Goal: Task Accomplishment & Management: Complete application form

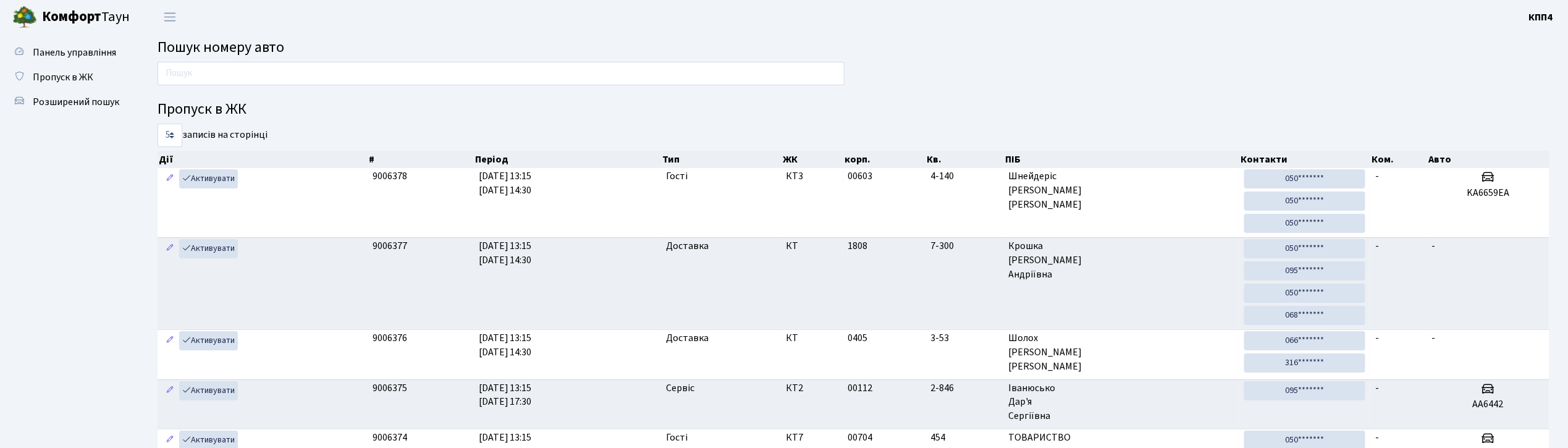
click at [314, 62] on input "text" at bounding box center [501, 74] width 687 height 24
click at [523, 75] on input "text" at bounding box center [501, 74] width 687 height 24
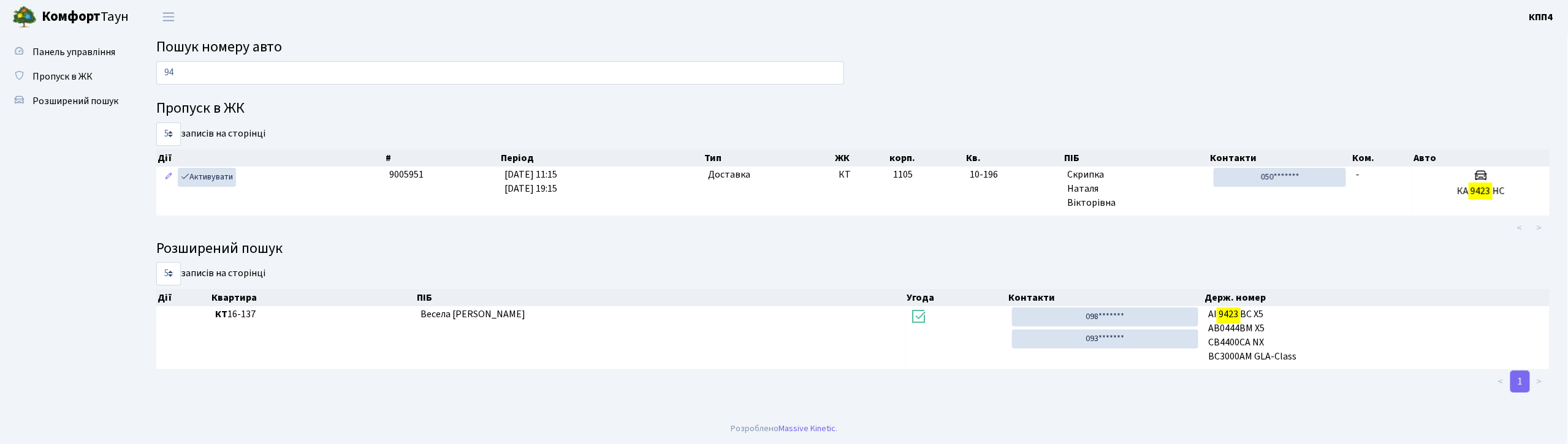
type input "9"
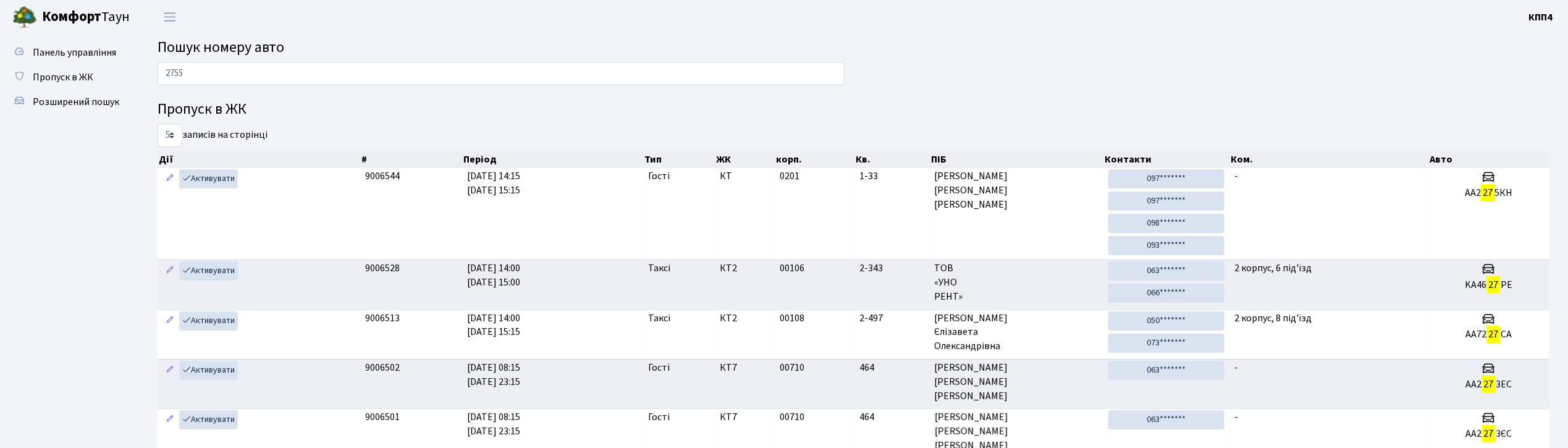
type input "2755"
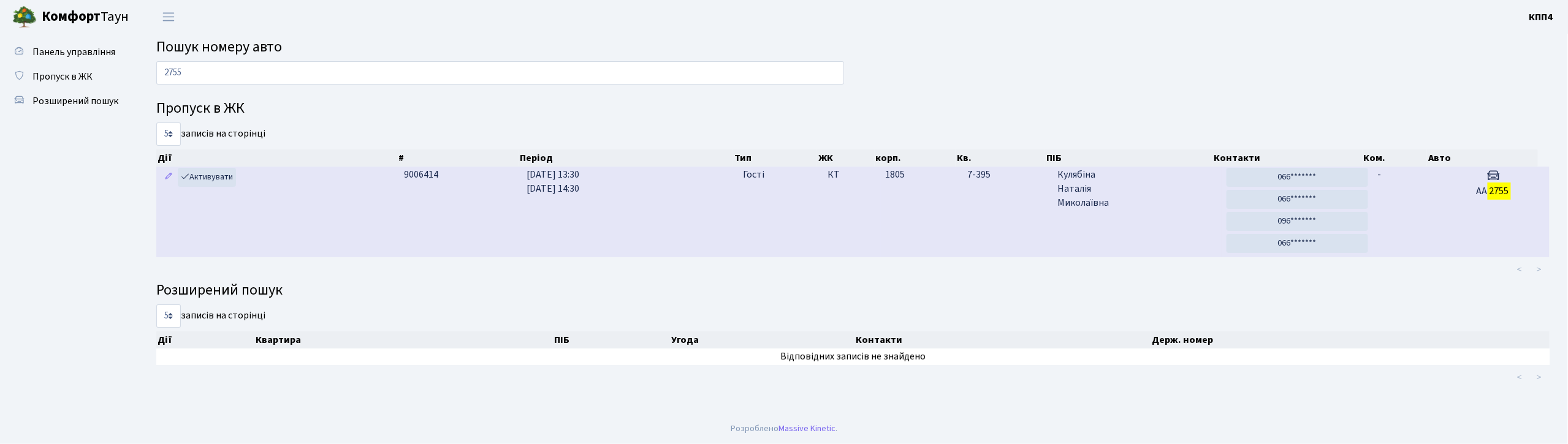
click at [1424, 220] on td "-" at bounding box center [1406, 212] width 65 height 91
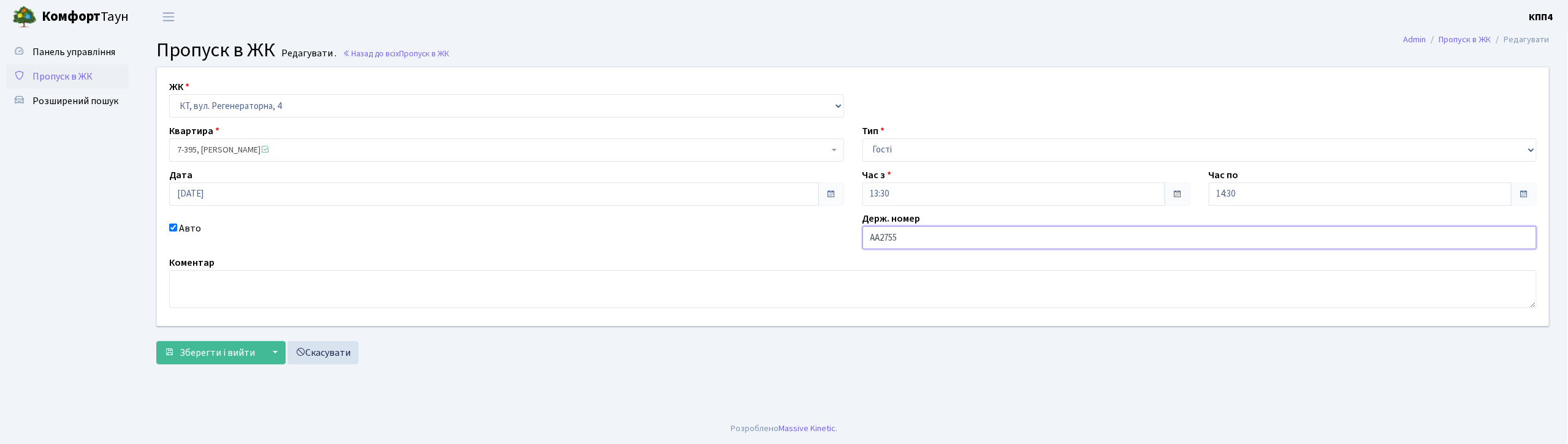
click at [918, 236] on input "АА2755" at bounding box center [1200, 238] width 675 height 23
type input "АА2755ОЕ"
click at [156, 341] on button "Зберегти і вийти" at bounding box center [210, 353] width 107 height 23
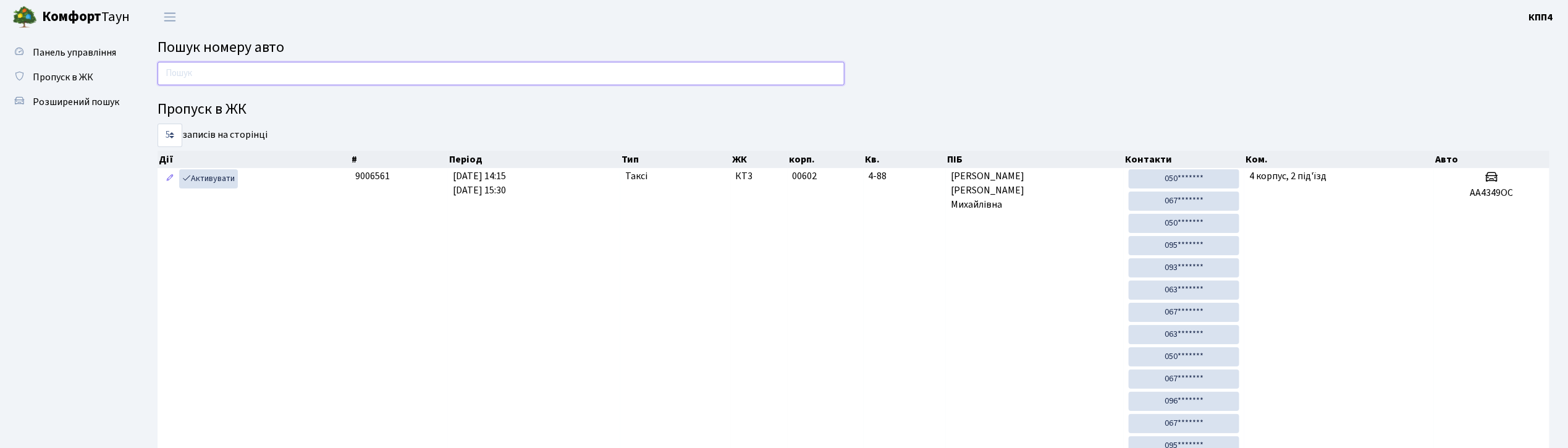
click at [336, 71] on input "text" at bounding box center [501, 74] width 687 height 24
click at [327, 101] on h4 "Пропуск в ЖК" at bounding box center [854, 110] width 1392 height 18
click at [347, 78] on input "text" at bounding box center [501, 74] width 687 height 24
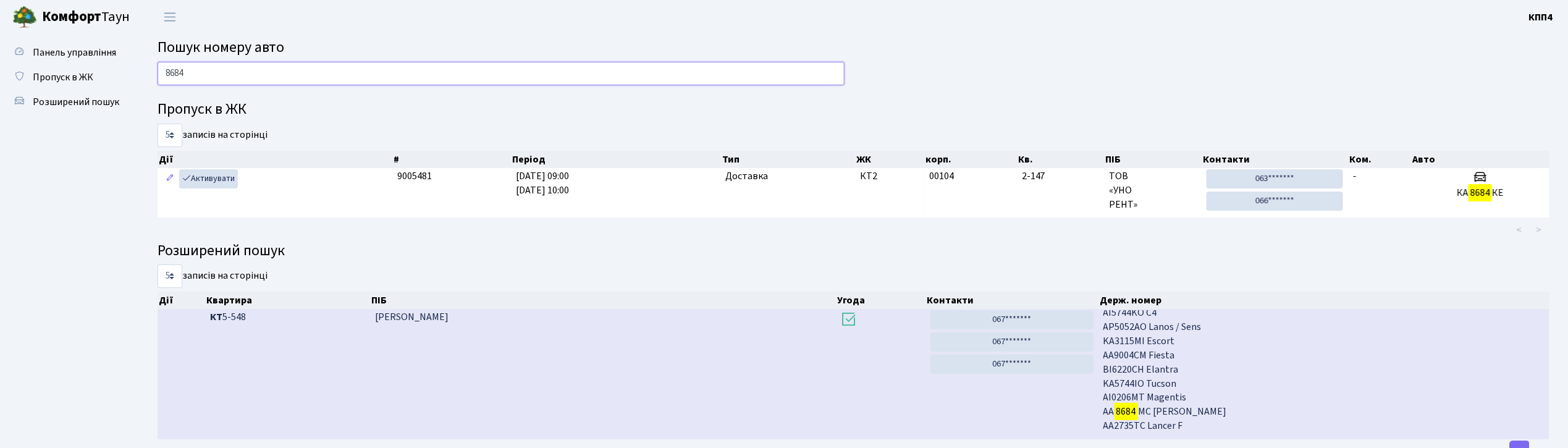
scroll to position [470, 0]
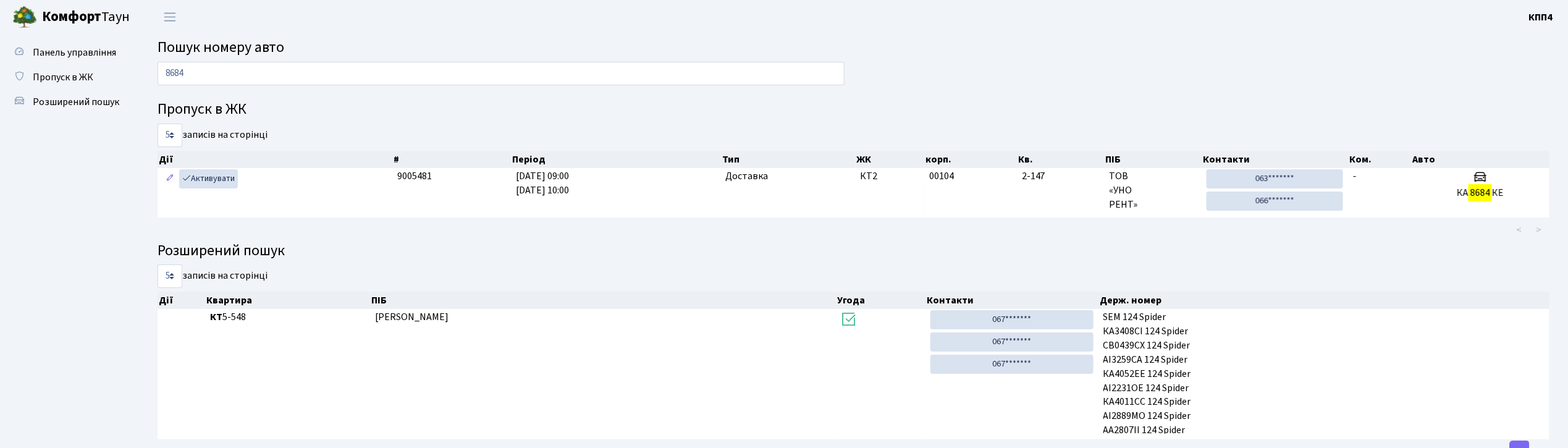
click at [589, 35] on main "Пошук номеру авто 8684 Пропуск в ЖК 5 10 25 50 записів на сторінці Дії # Період…" at bounding box center [854, 249] width 1429 height 430
click at [591, 33] on header "Комфорт Таун КПП4 Мій обліковий запис Вийти" at bounding box center [784, 17] width 1568 height 34
click at [499, 71] on input "8684" at bounding box center [501, 74] width 687 height 24
click at [395, 77] on input "8684" at bounding box center [501, 74] width 687 height 24
type input "8"
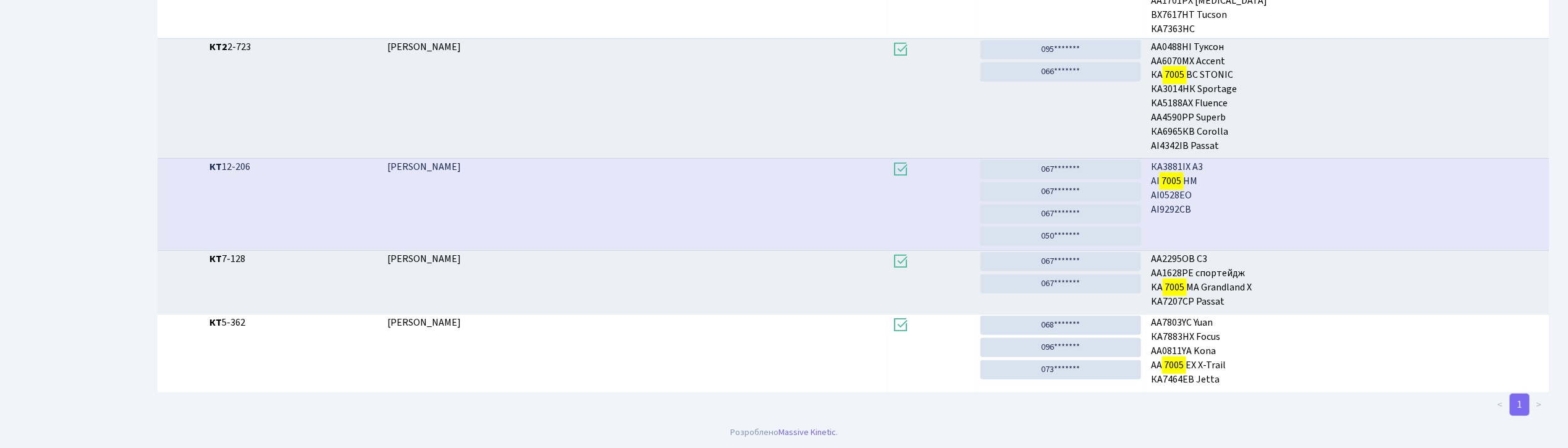
scroll to position [67, 0]
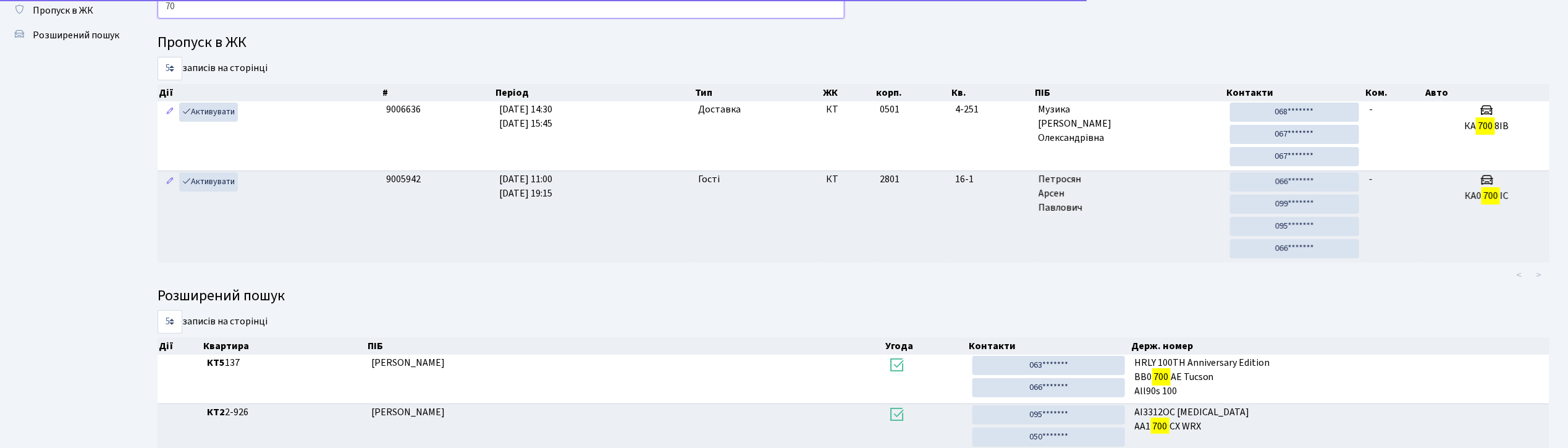
type input "7"
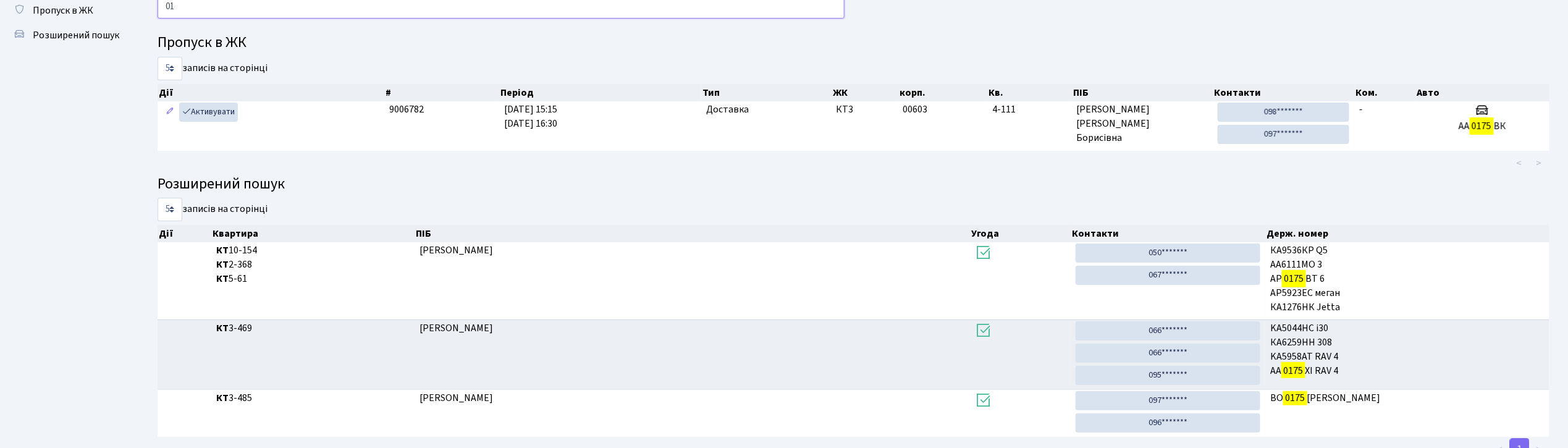
type input "0"
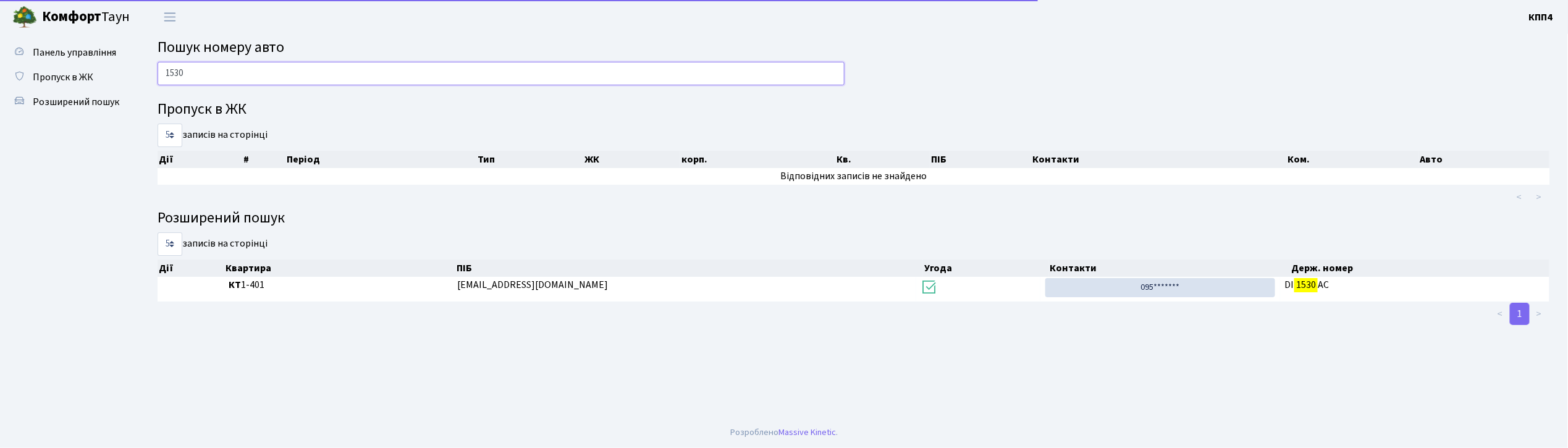
scroll to position [0, 0]
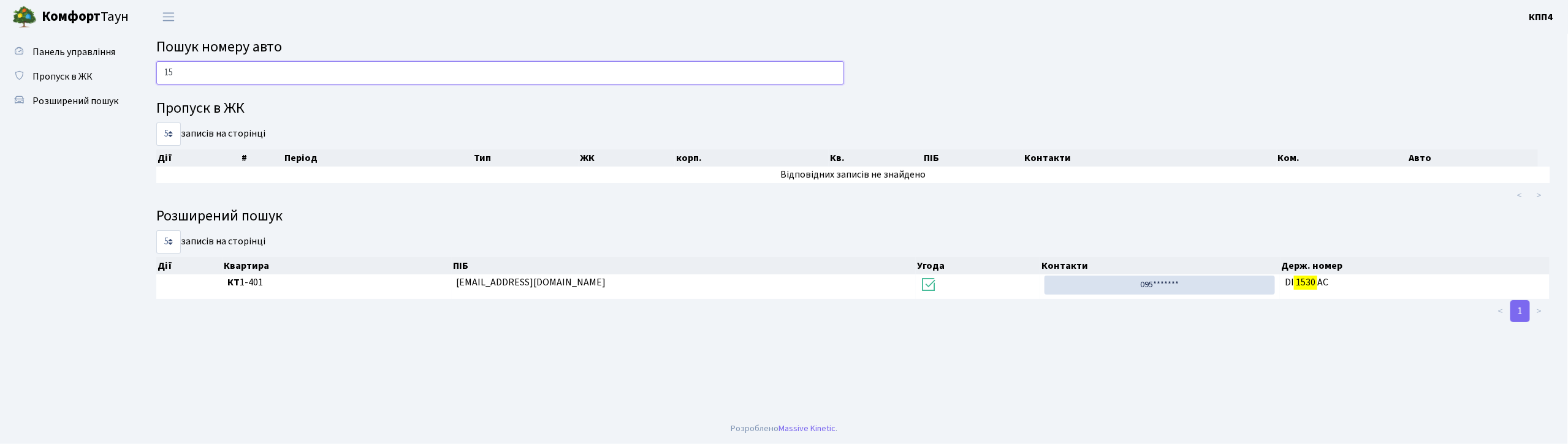
type input "1"
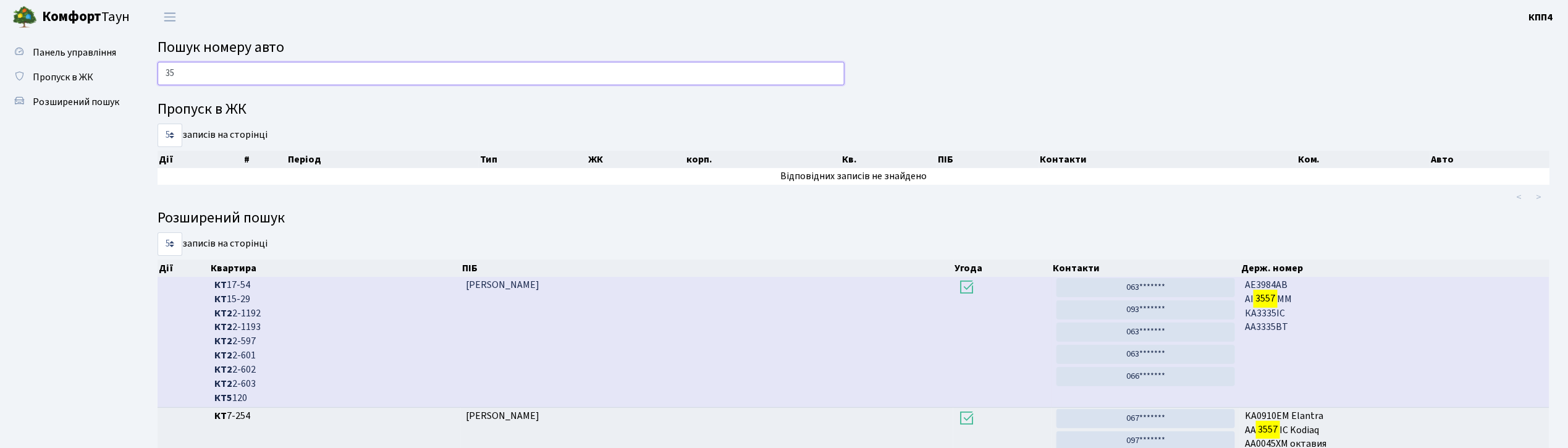
type input "3"
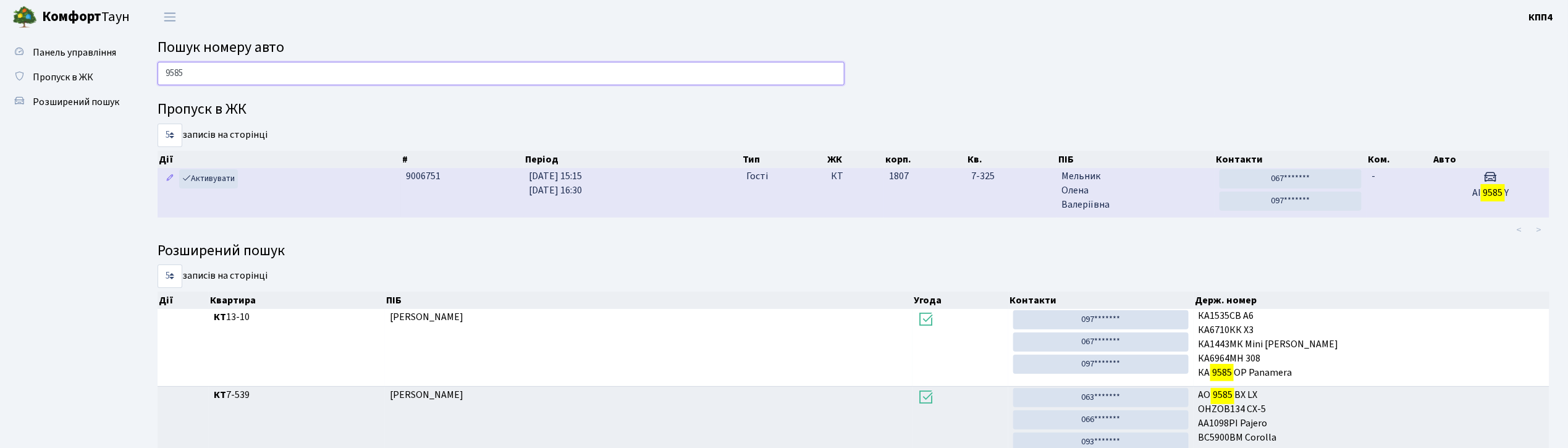
type input "9585"
click at [1167, 196] on span "Мельник Олена Валеріївна" at bounding box center [1136, 191] width 148 height 43
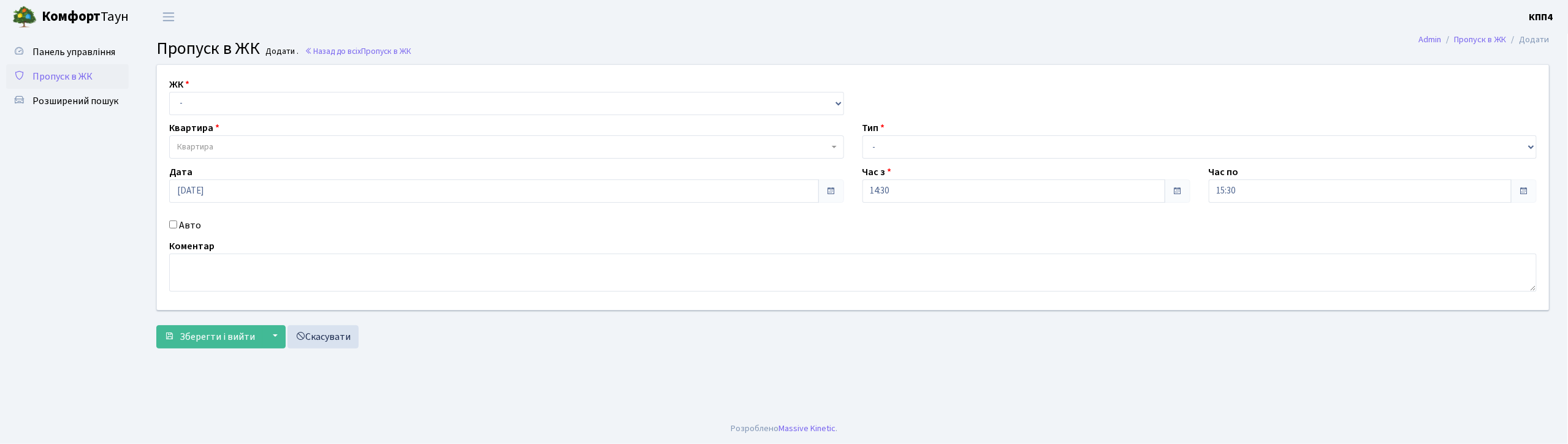
click at [173, 224] on input "Авто" at bounding box center [173, 224] width 8 height 8
checkbox input "true"
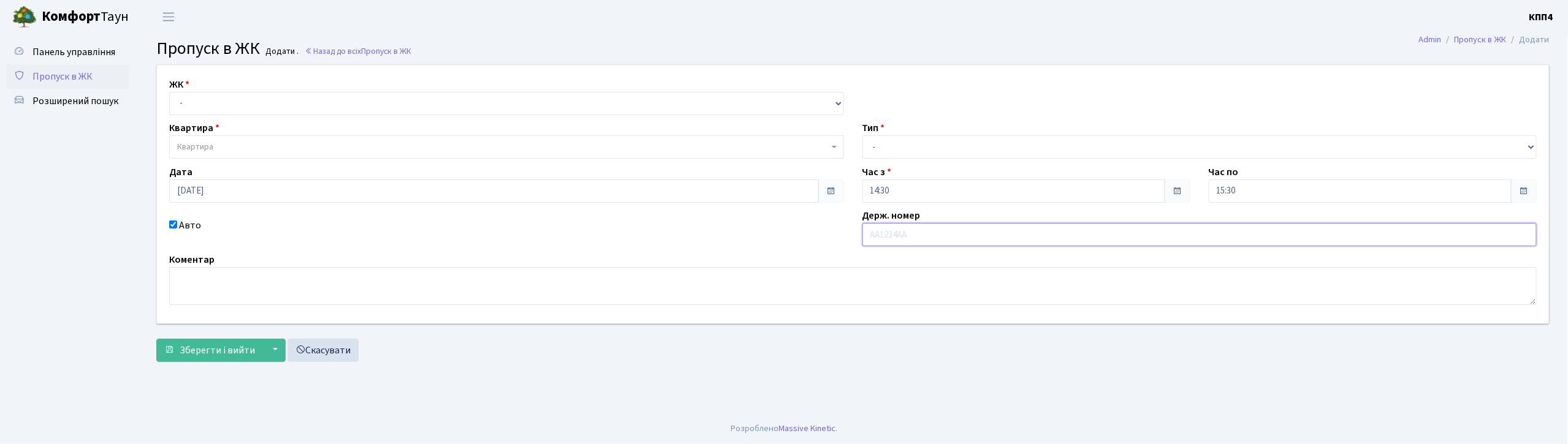
click at [908, 228] on input "text" at bounding box center [1200, 235] width 675 height 23
type input "EL7777"
click at [472, 94] on select "- КТ, вул. Регенераторна, 4 КТ2, просп. Соборності, 17 КТ3, вул. Березнева, 16 …" at bounding box center [507, 104] width 675 height 23
select select "271"
click at [169, 92] on select "- КТ, вул. Регенераторна, 4 КТ2, просп. Соборності, 17 КТ3, вул. Березнева, 16 …" at bounding box center [507, 104] width 675 height 23
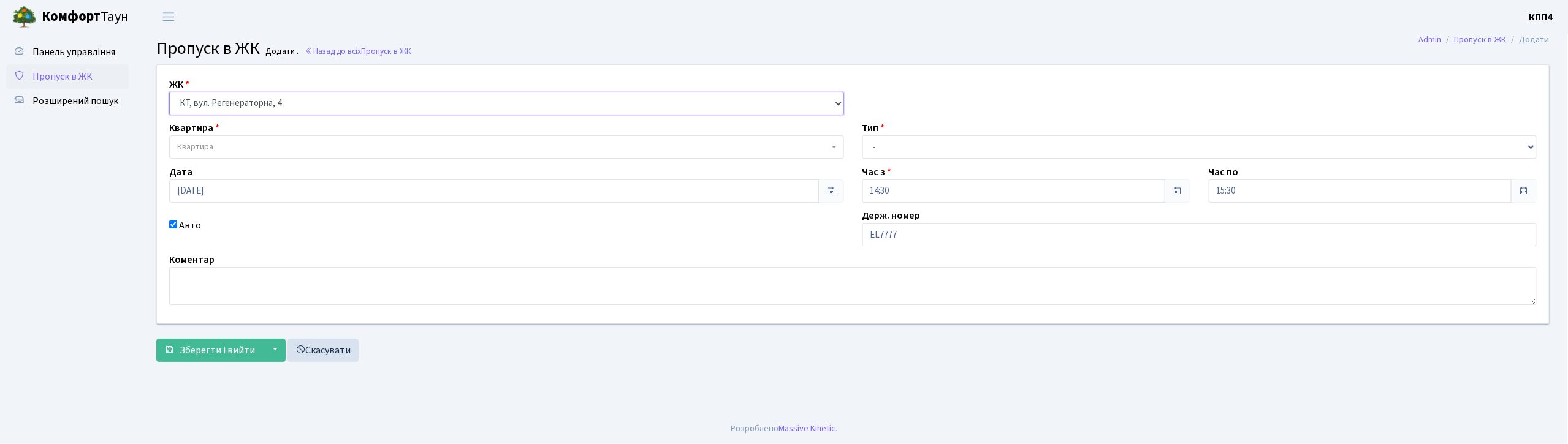
select select
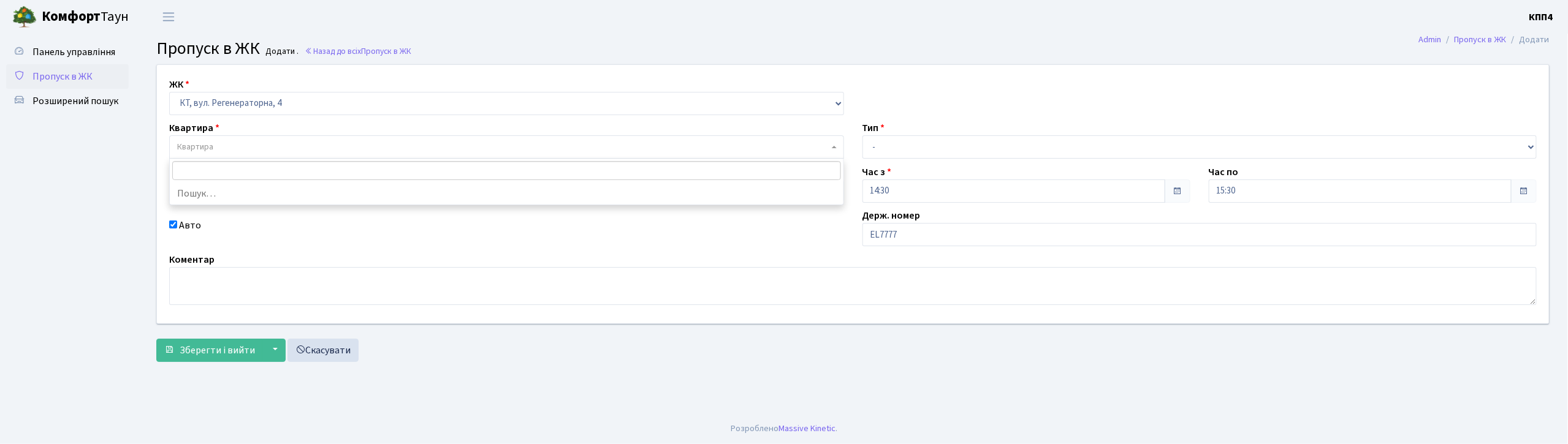
click at [471, 151] on span "Квартира" at bounding box center [503, 147] width 652 height 12
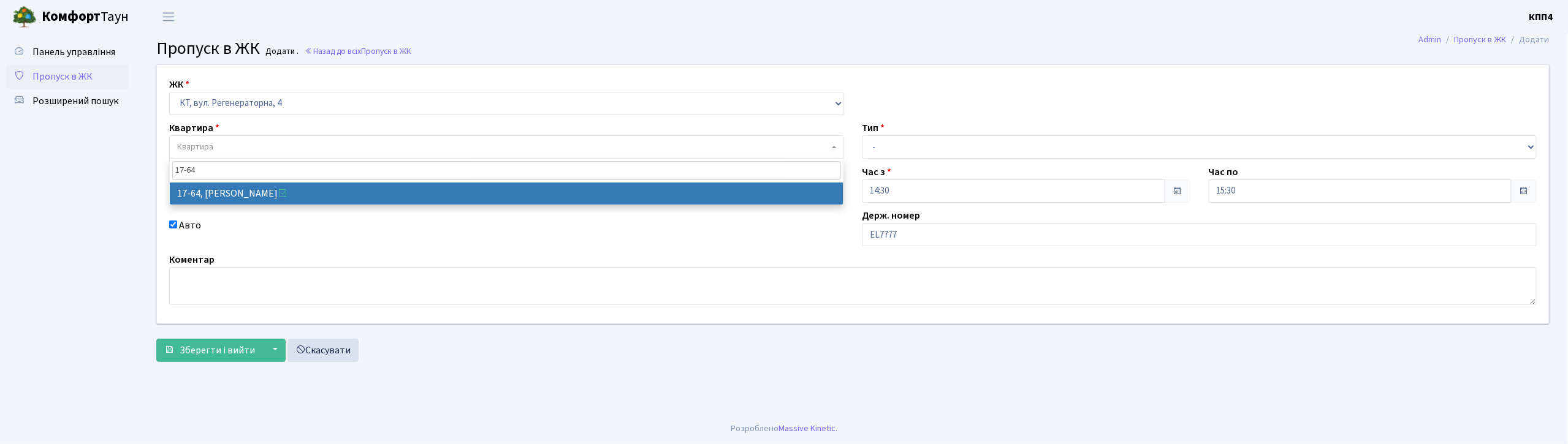
type input "17-64"
select select "9018"
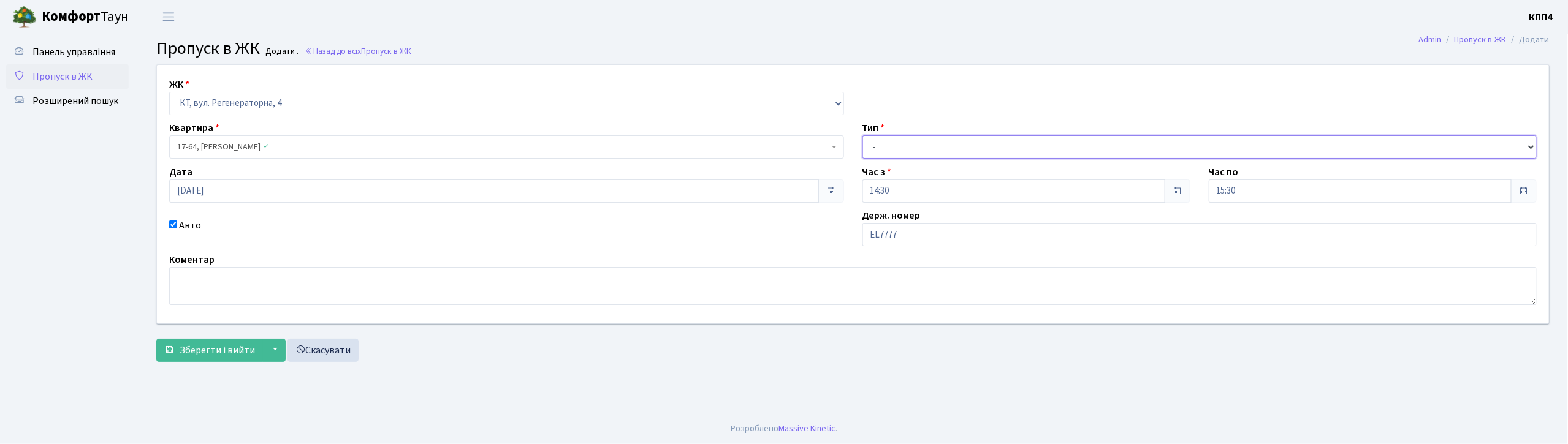
drag, startPoint x: 893, startPoint y: 148, endPoint x: 893, endPoint y: 158, distance: 10.0
click at [893, 148] on select "- Доставка Таксі Гості Сервіс" at bounding box center [1200, 147] width 675 height 23
select select "2"
click at [862, 136] on select "- Доставка Таксі Гості Сервіс" at bounding box center [1200, 147] width 675 height 23
click at [212, 346] on span "Зберегти і вийти" at bounding box center [217, 350] width 75 height 13
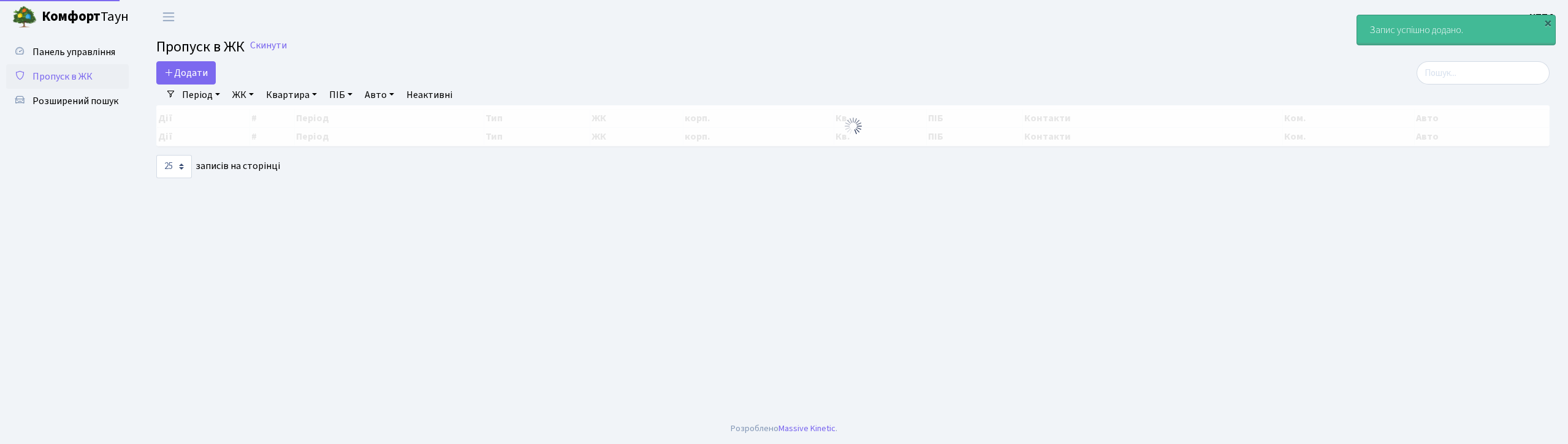
select select "25"
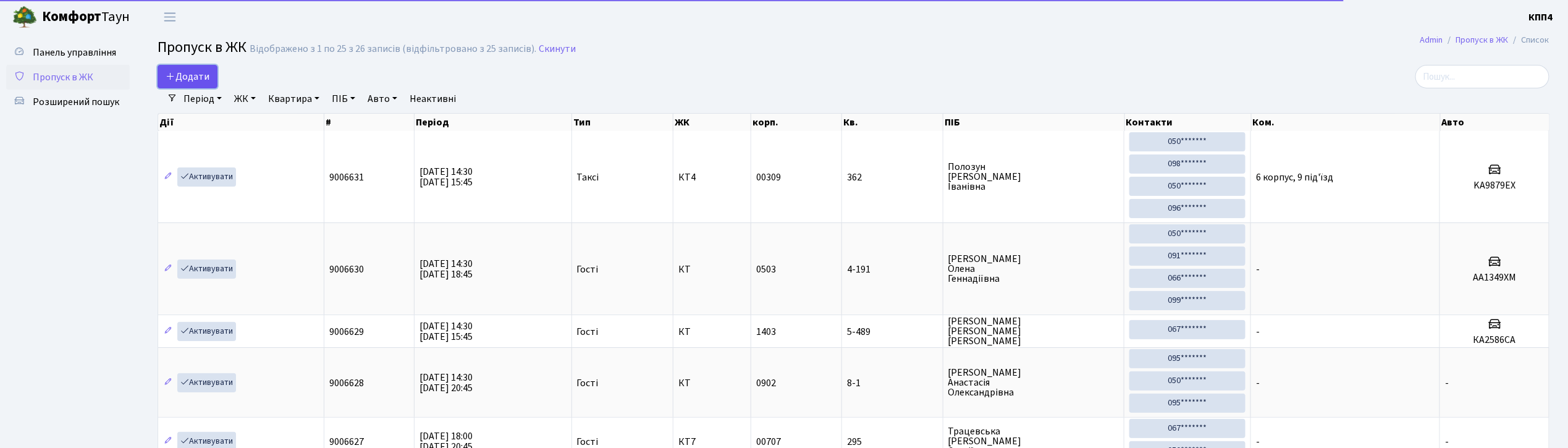
click at [209, 77] on span "Додати" at bounding box center [187, 77] width 44 height 14
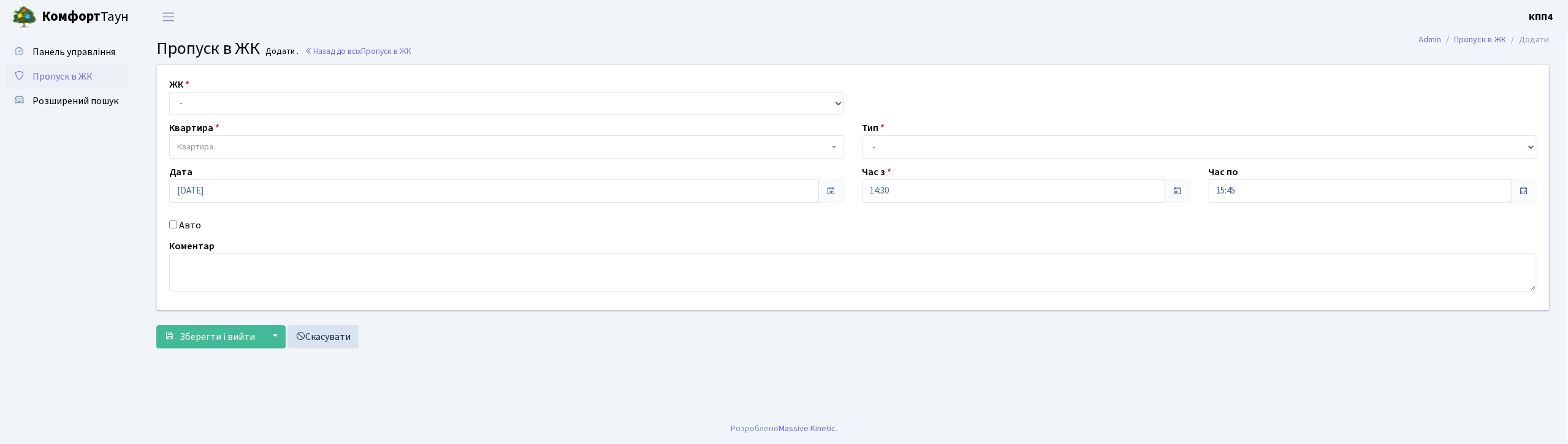
click at [173, 223] on input "Авто" at bounding box center [173, 224] width 8 height 8
checkbox input "true"
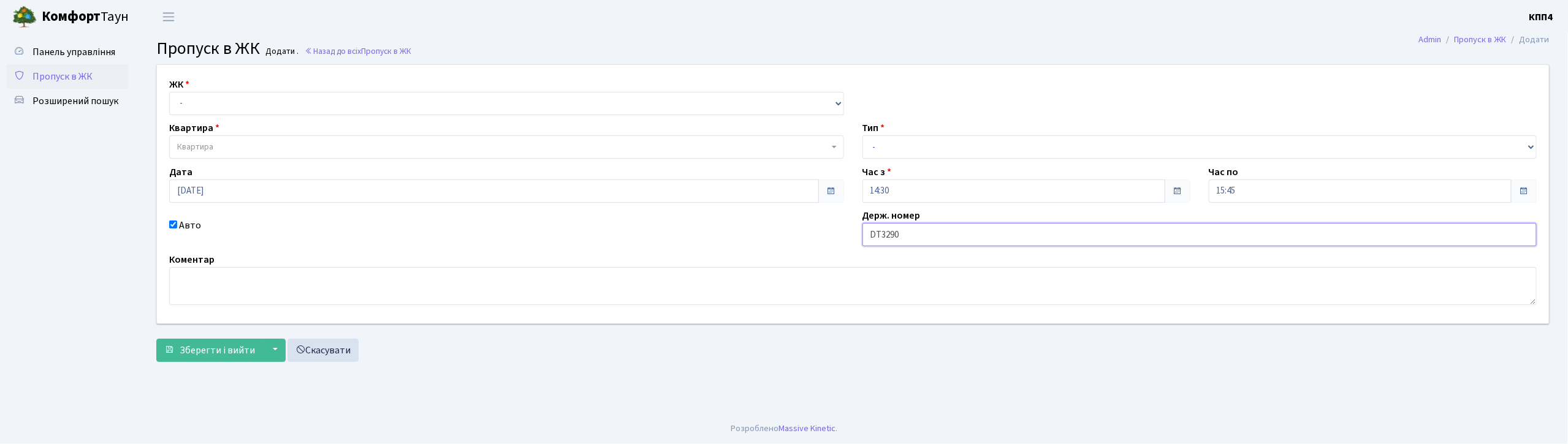
click at [932, 232] on input "DT3290" at bounding box center [1200, 235] width 675 height 23
click at [878, 234] on input "DT3290АО" at bounding box center [1200, 235] width 675 height 23
click at [876, 235] on input "T3290АО" at bounding box center [1200, 235] width 675 height 23
type input "ВЕ3290АО"
drag, startPoint x: 929, startPoint y: 146, endPoint x: 923, endPoint y: 155, distance: 10.8
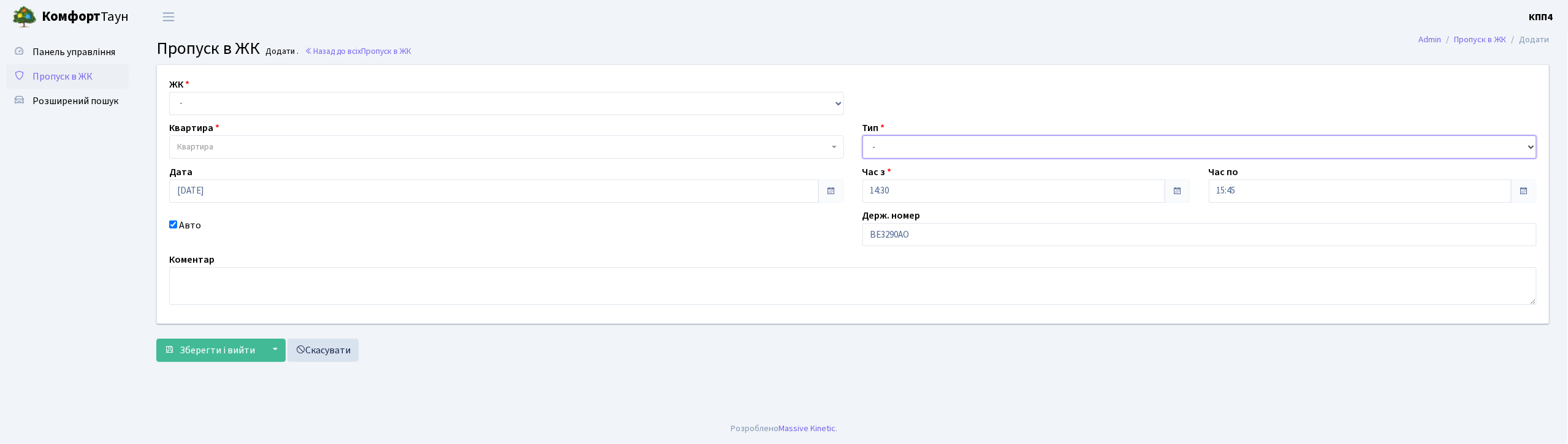
click at [929, 146] on select "- Доставка Таксі Гості Сервіс" at bounding box center [1200, 147] width 675 height 23
select select "3"
click at [862, 136] on select "- Доставка Таксі Гості Сервіс" at bounding box center [1200, 147] width 675 height 23
click at [263, 106] on select "- КТ, вул. Регенераторна, 4 КТ2, просп. [STREET_ADDRESS] [STREET_ADDRESS] [PERS…" at bounding box center [507, 104] width 675 height 23
select select "271"
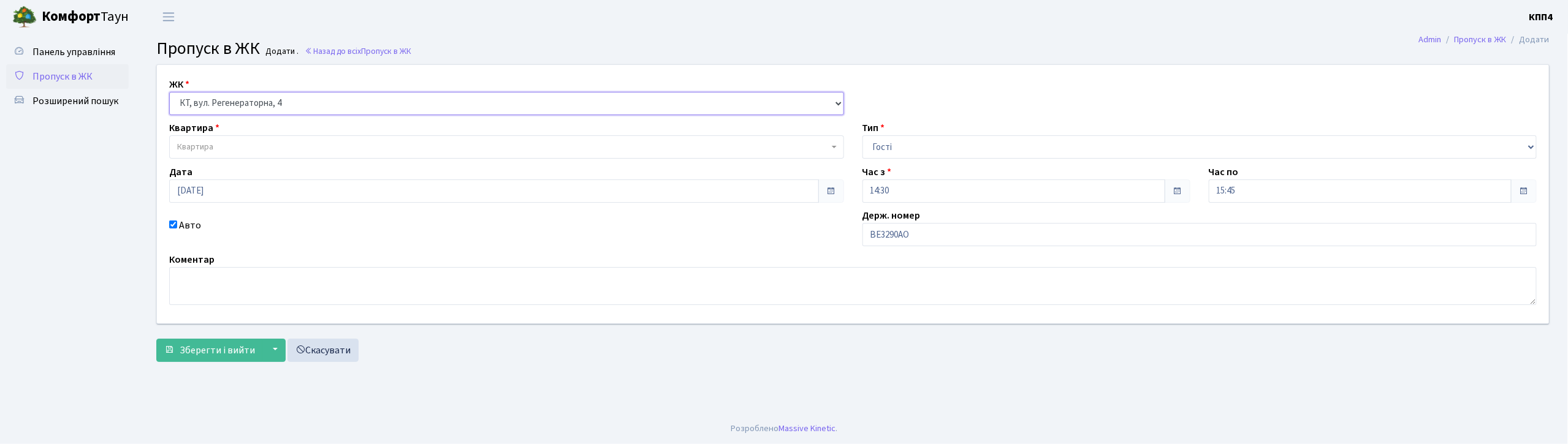
click at [169, 92] on select "- КТ, вул. Регенераторна, 4 КТ2, просп. [STREET_ADDRESS] [STREET_ADDRESS] [PERS…" at bounding box center [507, 104] width 675 height 23
select select
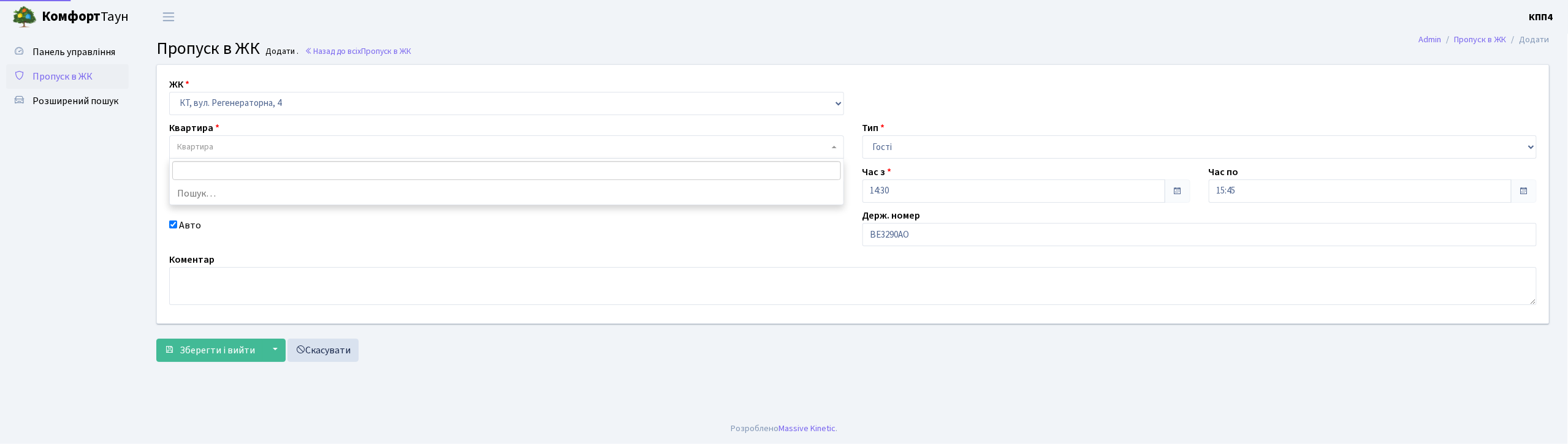
click at [309, 150] on span "Квартира" at bounding box center [503, 147] width 652 height 12
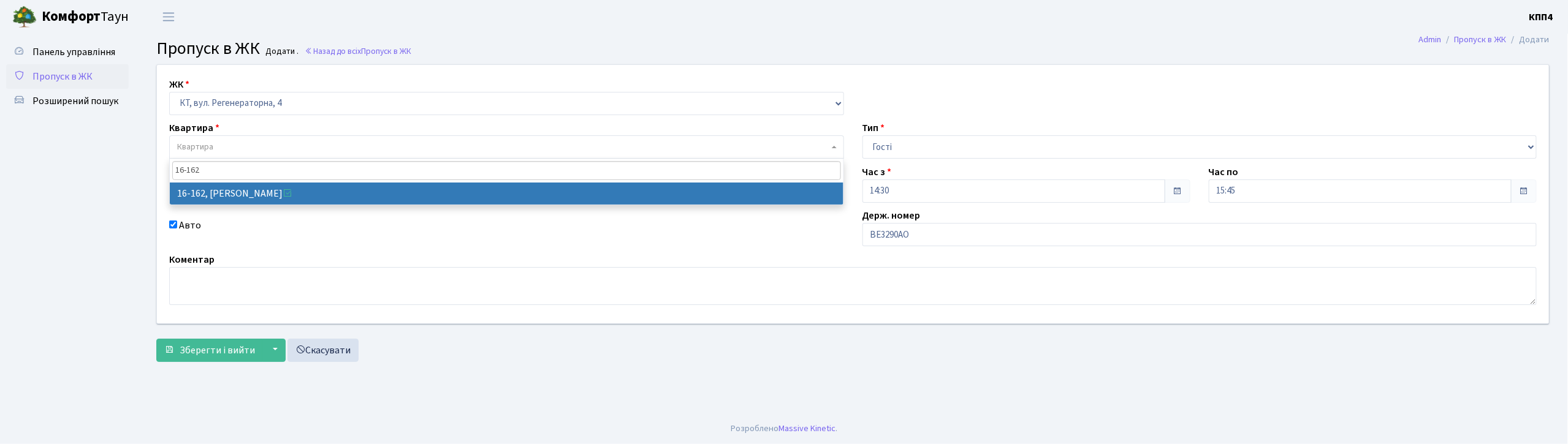
type input "16-162"
select select "8723"
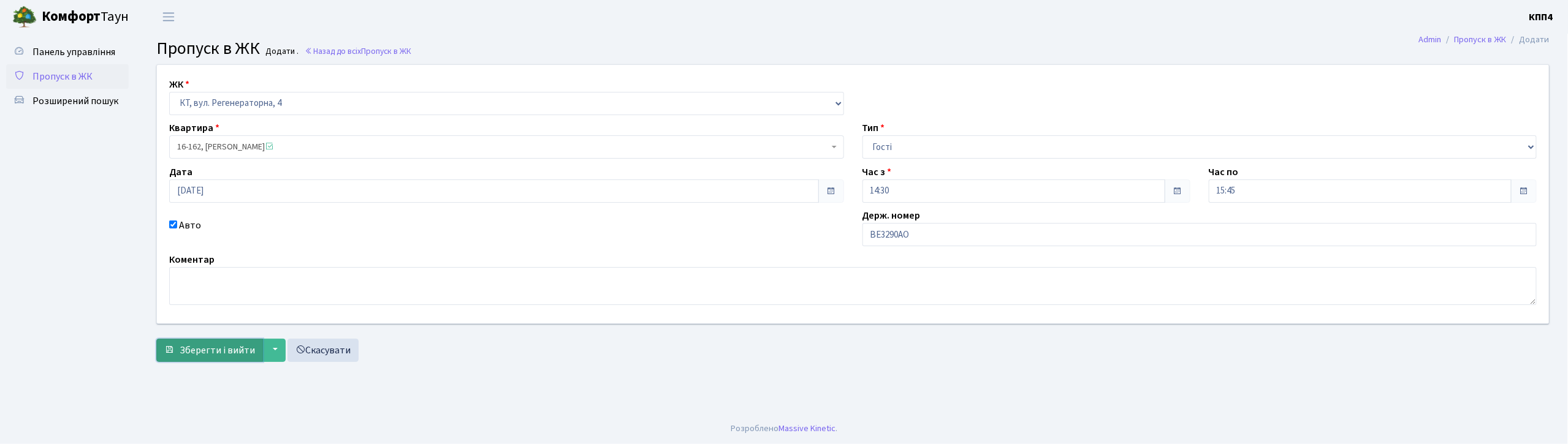
click at [226, 341] on button "Зберегти і вийти" at bounding box center [210, 350] width 107 height 23
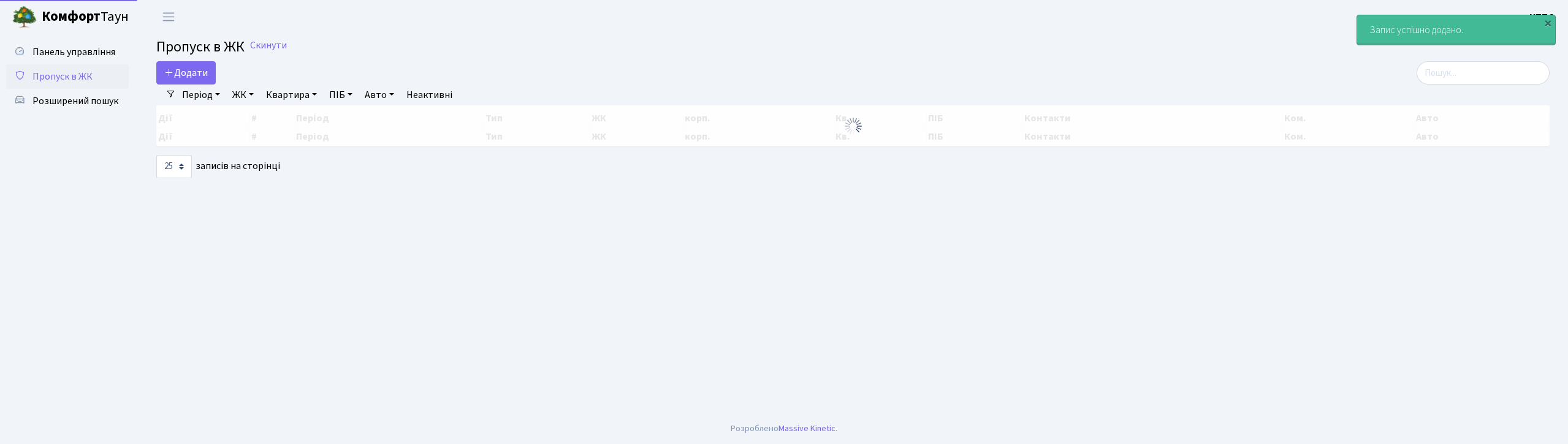
select select "25"
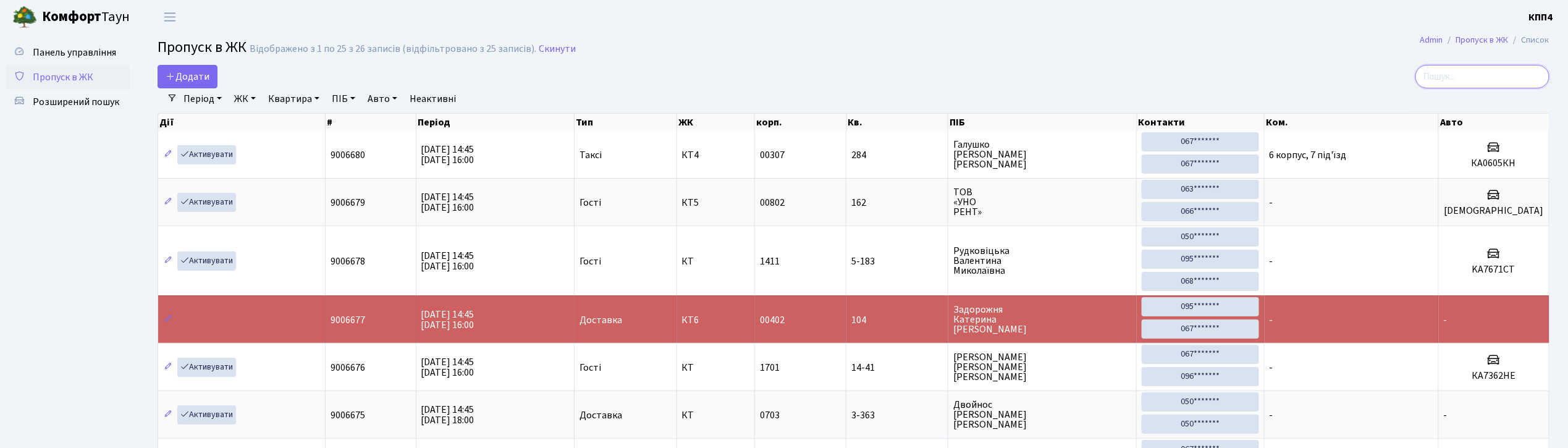
click at [1454, 80] on input "search" at bounding box center [1482, 77] width 134 height 24
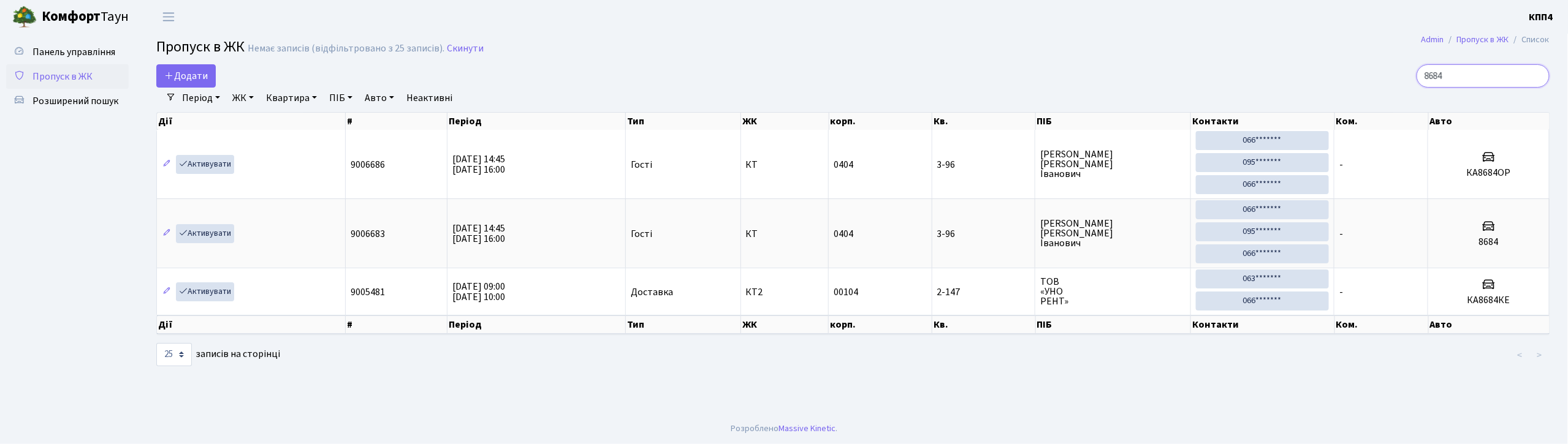
drag, startPoint x: 1445, startPoint y: 79, endPoint x: 1477, endPoint y: 67, distance: 34.2
click at [1477, 67] on input "8684" at bounding box center [1483, 76] width 133 height 23
type input "8"
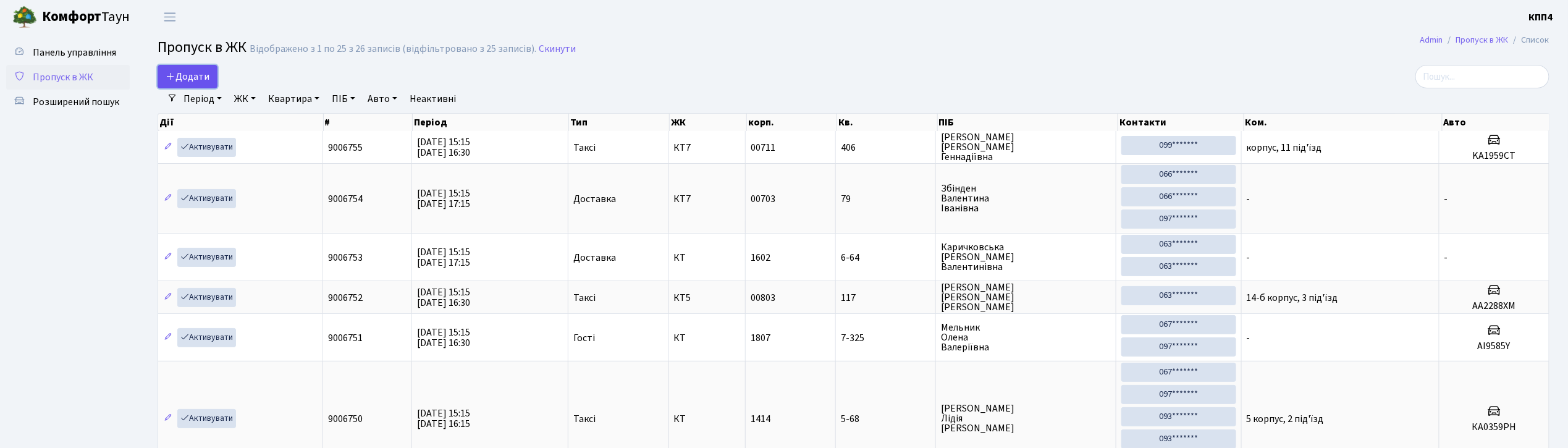
click at [197, 74] on span "Додати" at bounding box center [187, 77] width 44 height 14
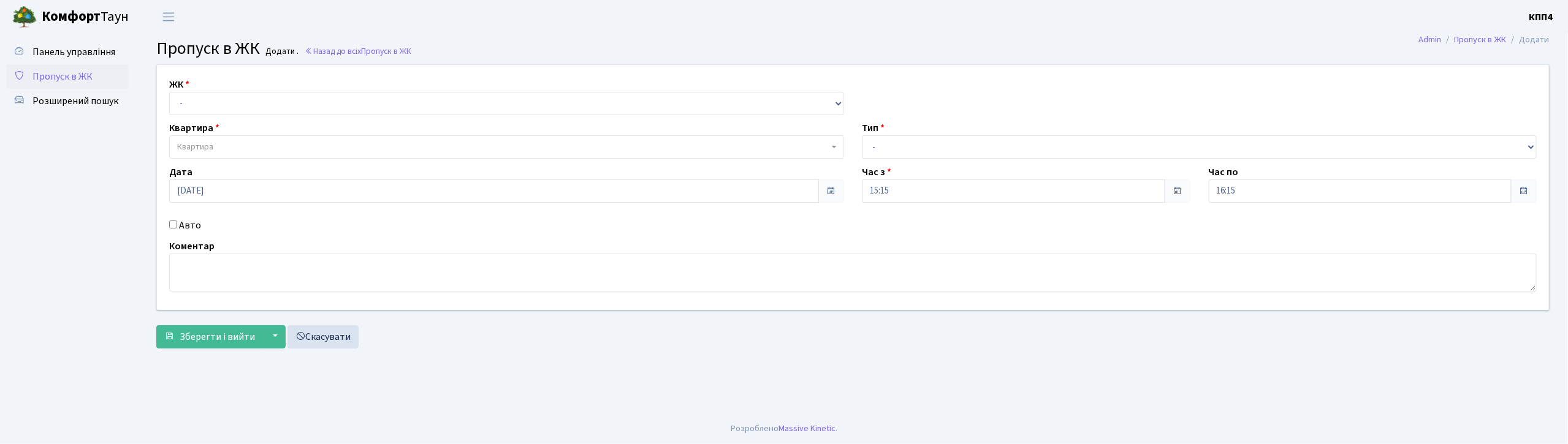
click at [170, 227] on input "Авто" at bounding box center [173, 224] width 8 height 8
checkbox input "true"
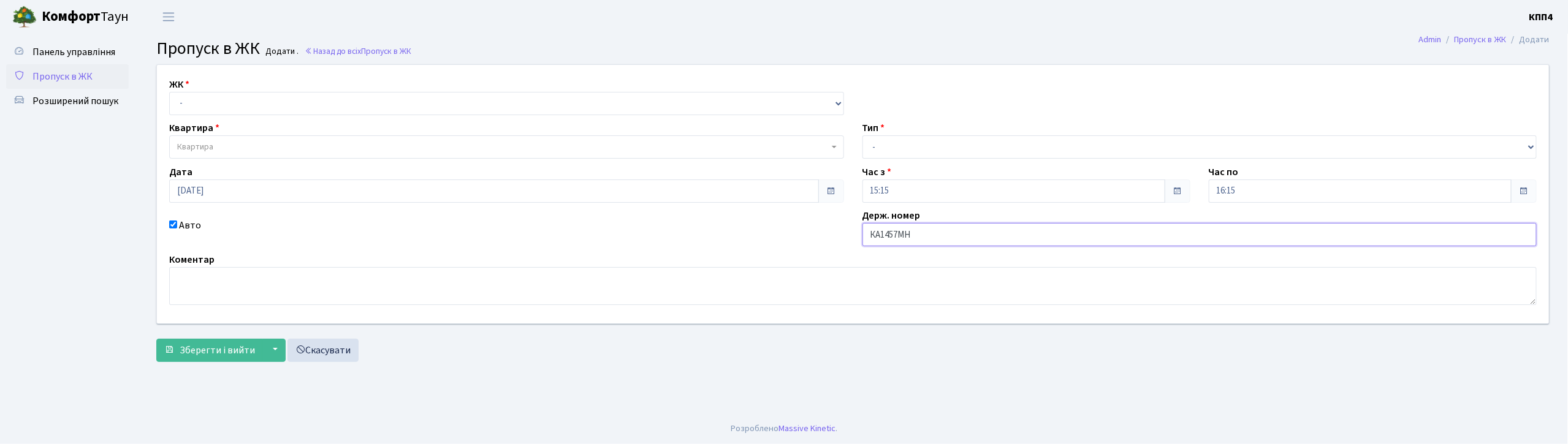
type input "КА1457МН"
click at [290, 102] on select "- КТ, вул. Регенераторна, 4 КТ2, просп. [STREET_ADDRESS] [STREET_ADDRESS] [PERS…" at bounding box center [507, 104] width 675 height 23
select select "271"
click at [169, 92] on select "- КТ, вул. Регенераторна, 4 КТ2, просп. [STREET_ADDRESS] [STREET_ADDRESS] [PERS…" at bounding box center [507, 104] width 675 height 23
select select
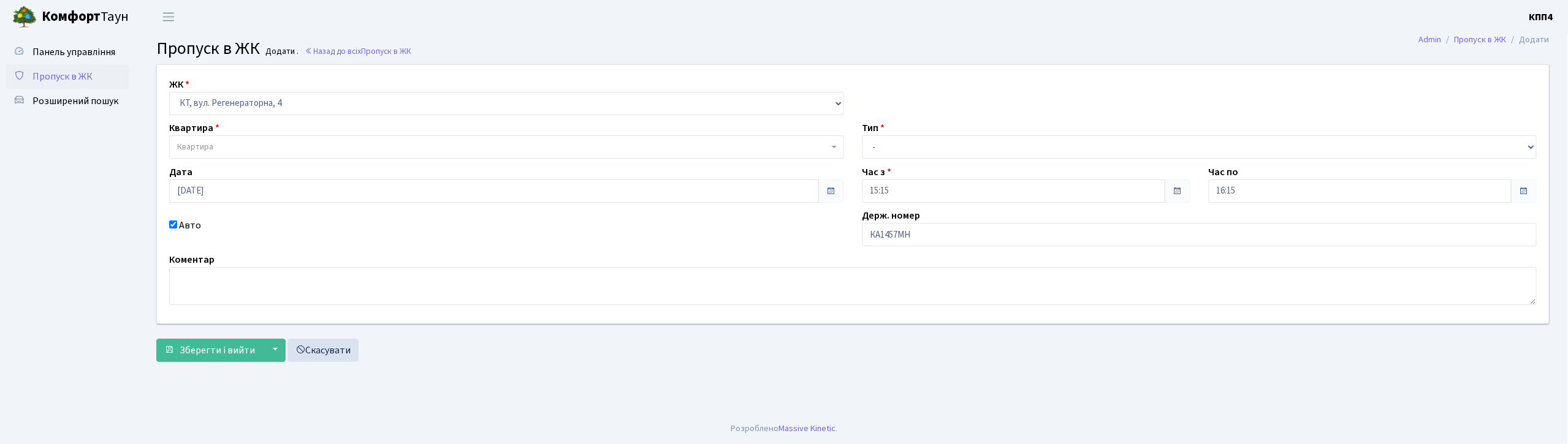
click at [304, 152] on span "Квартира" at bounding box center [503, 147] width 652 height 12
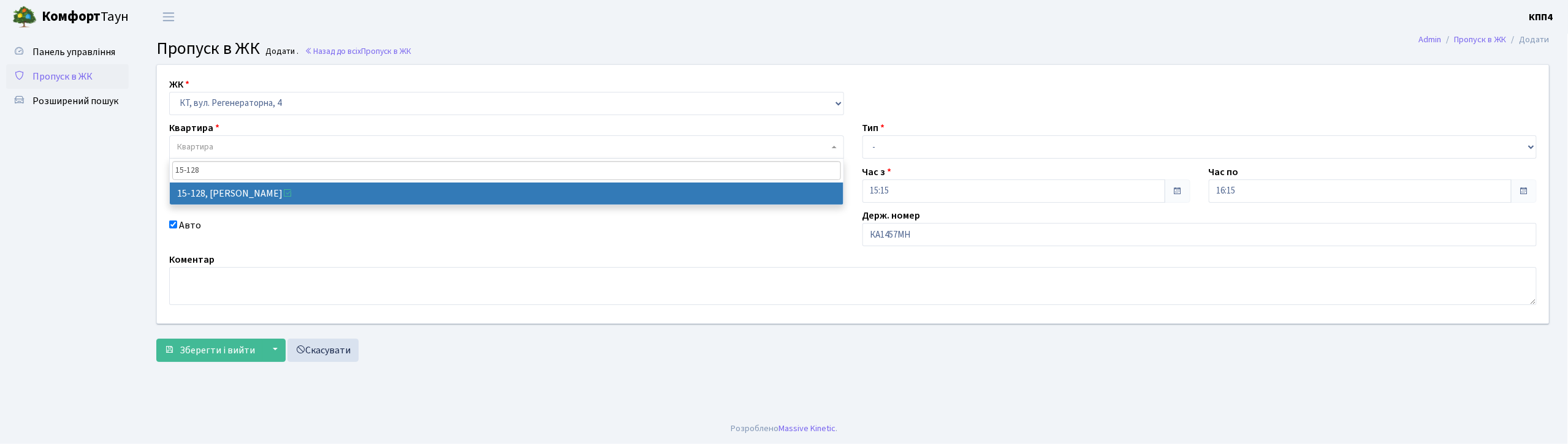
type input "15-128"
select select "8903"
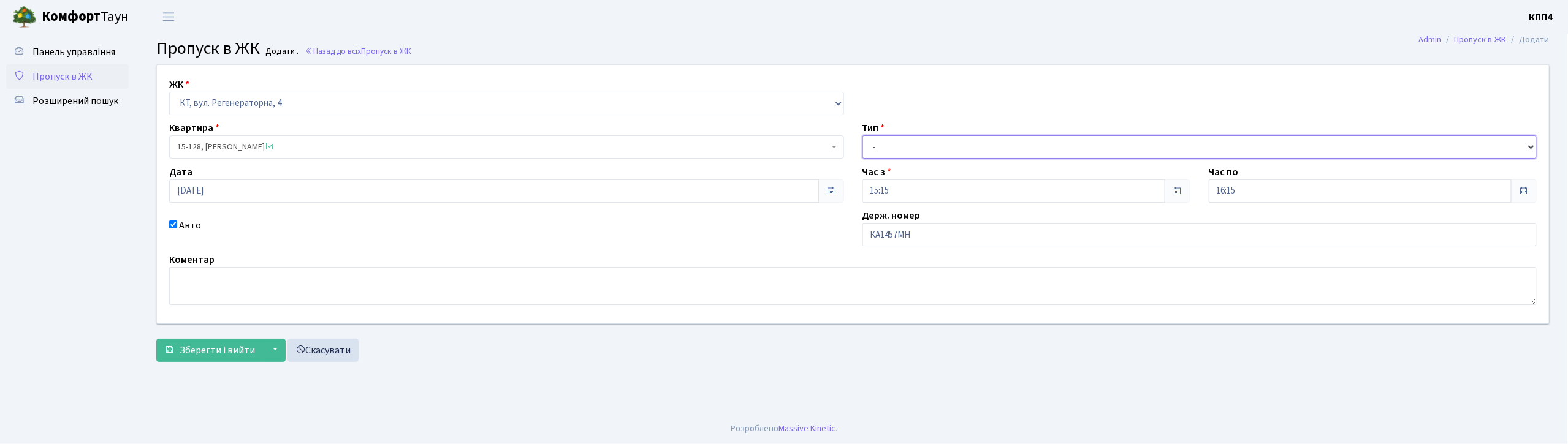
drag, startPoint x: 962, startPoint y: 150, endPoint x: 960, endPoint y: 156, distance: 6.3
click at [962, 150] on select "- Доставка Таксі Гості Сервіс" at bounding box center [1200, 147] width 675 height 23
select select "3"
click at [862, 136] on select "- Доставка Таксі Гості Сервіс" at bounding box center [1200, 147] width 675 height 23
click at [231, 351] on span "Зберегти і вийти" at bounding box center [217, 350] width 75 height 13
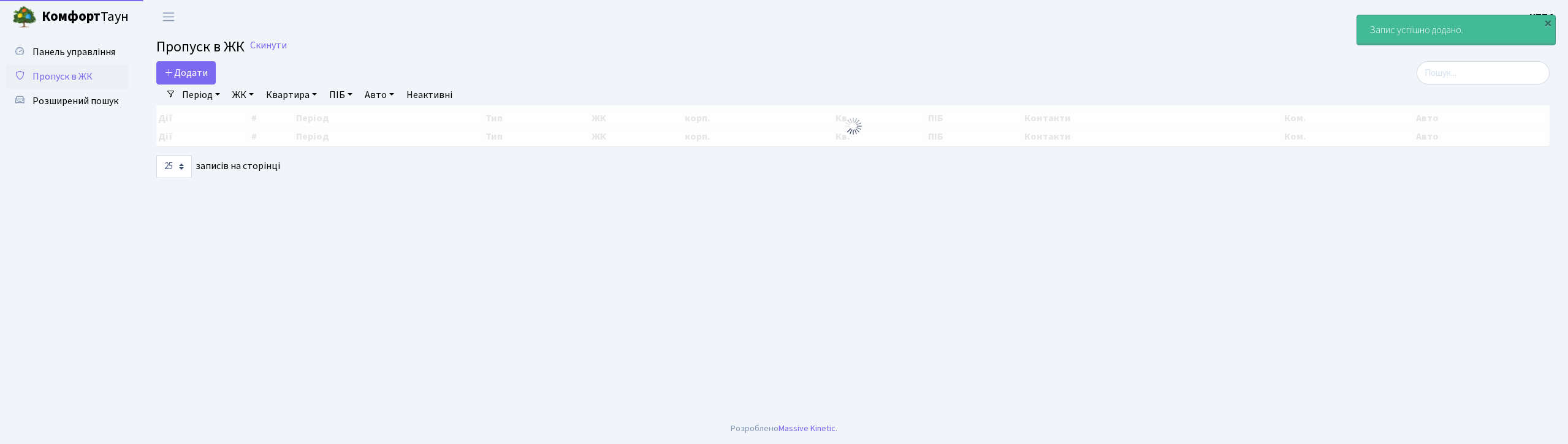
select select "25"
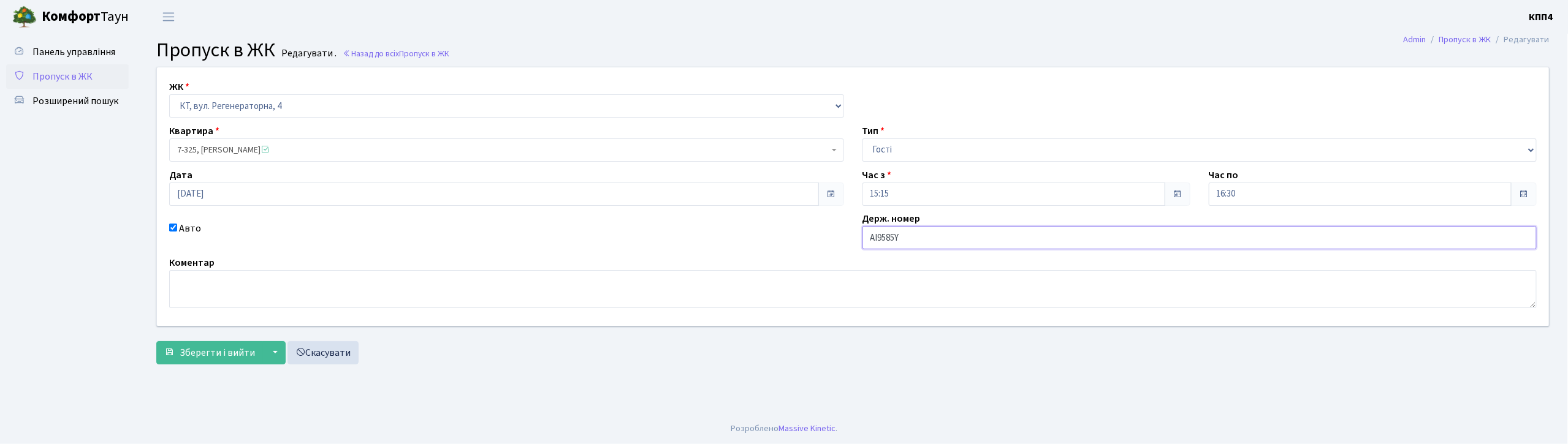
click at [922, 244] on input "АІ9585Y" at bounding box center [1200, 238] width 675 height 23
type input "АІ9585YА"
click at [219, 351] on span "Зберегти і вийти" at bounding box center [217, 353] width 75 height 13
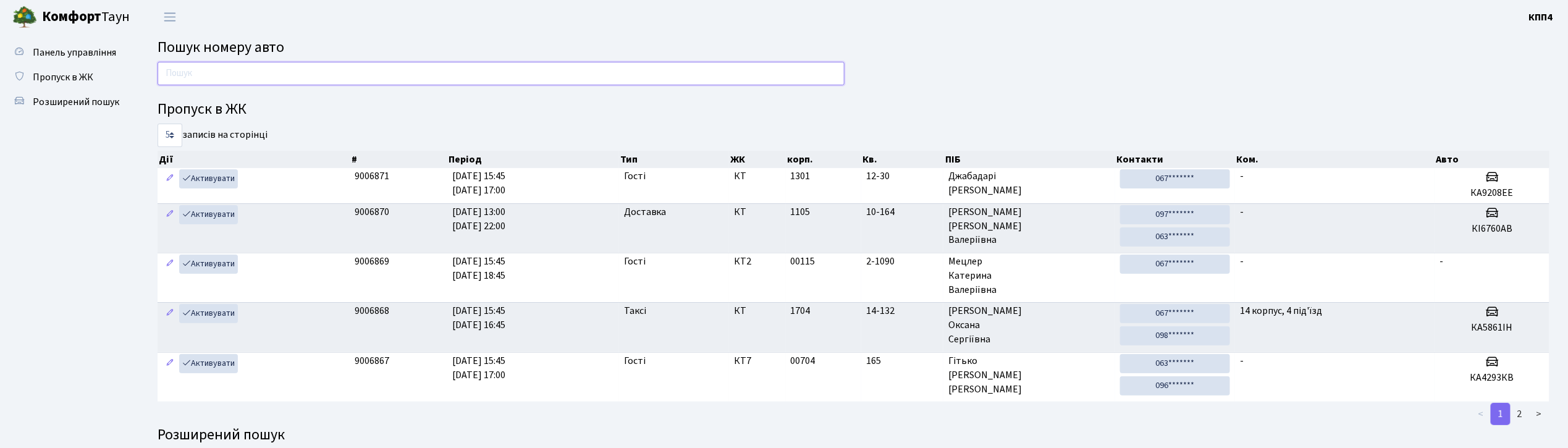
click at [290, 79] on input "text" at bounding box center [501, 74] width 687 height 24
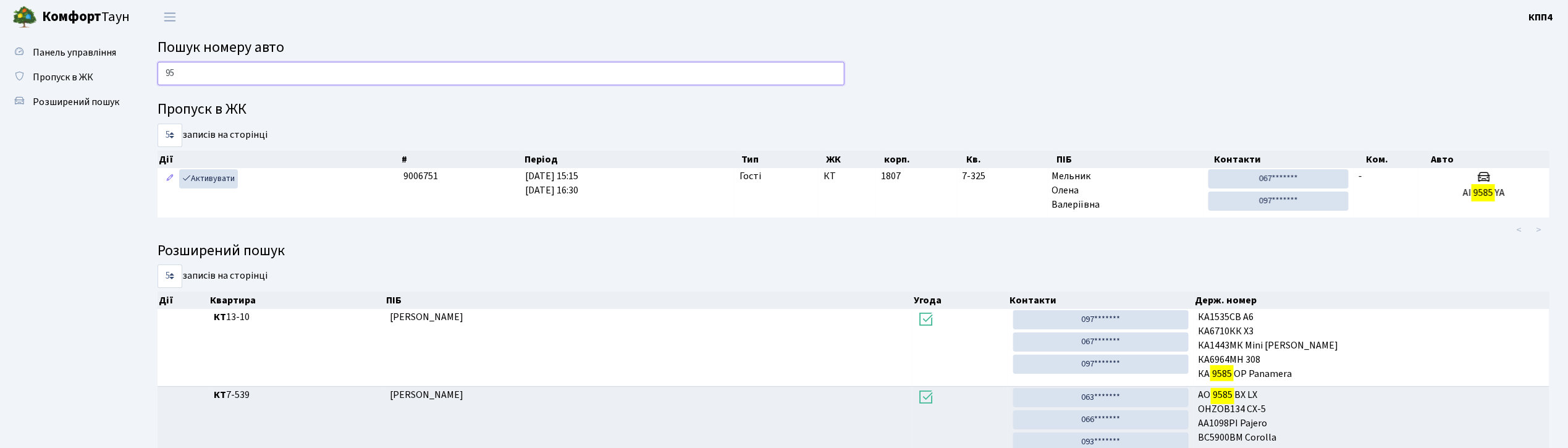
type input "9"
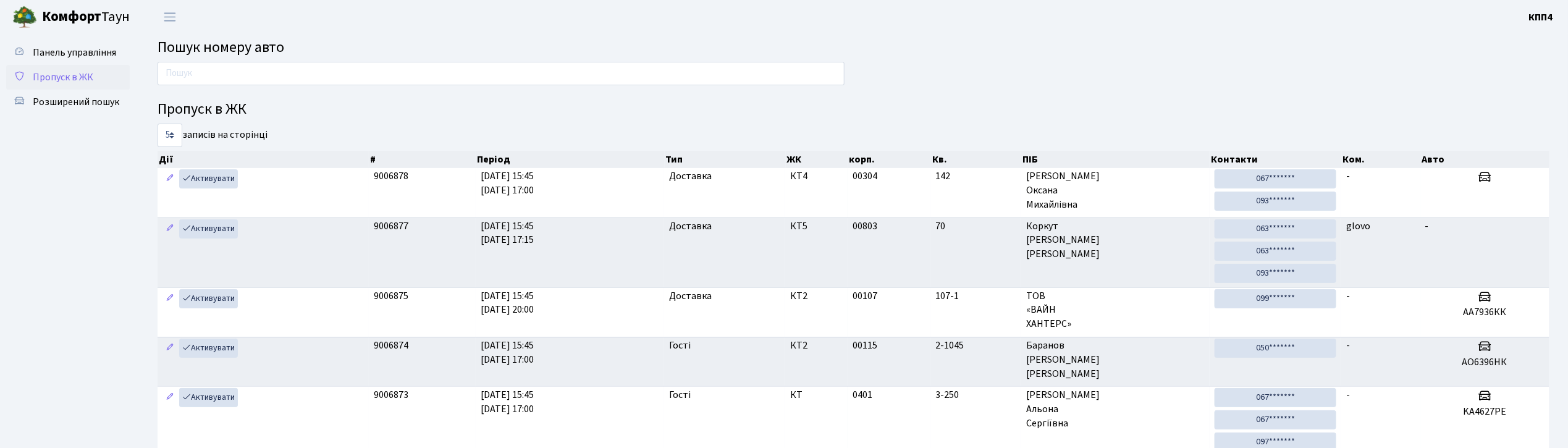
click at [60, 74] on span "Пропуск в ЖК" at bounding box center [63, 77] width 61 height 14
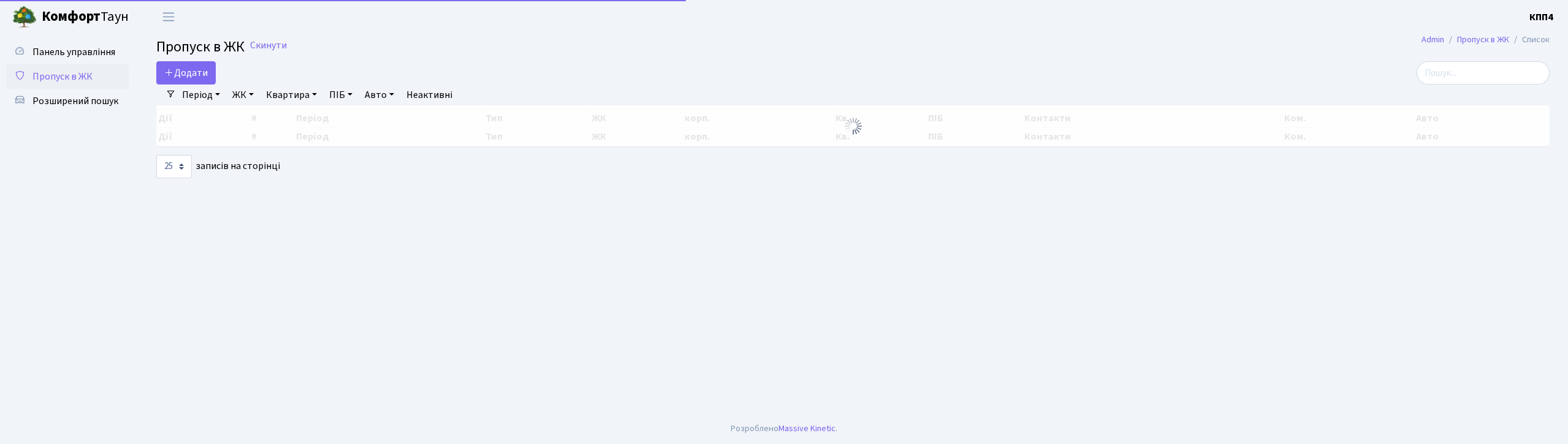
select select "25"
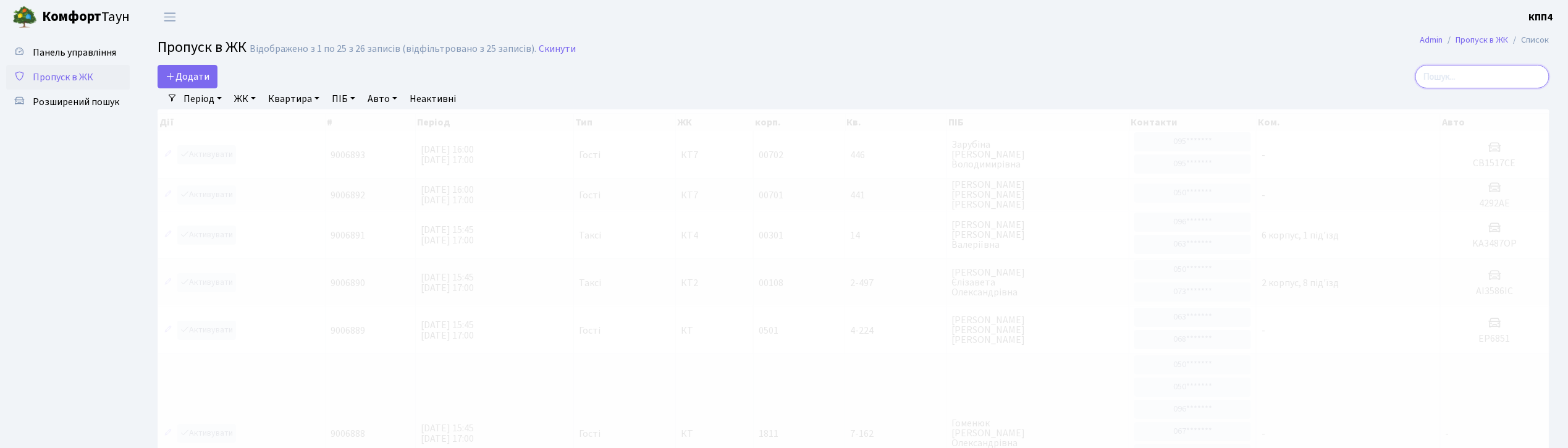
click at [1483, 77] on input "search" at bounding box center [1482, 77] width 134 height 24
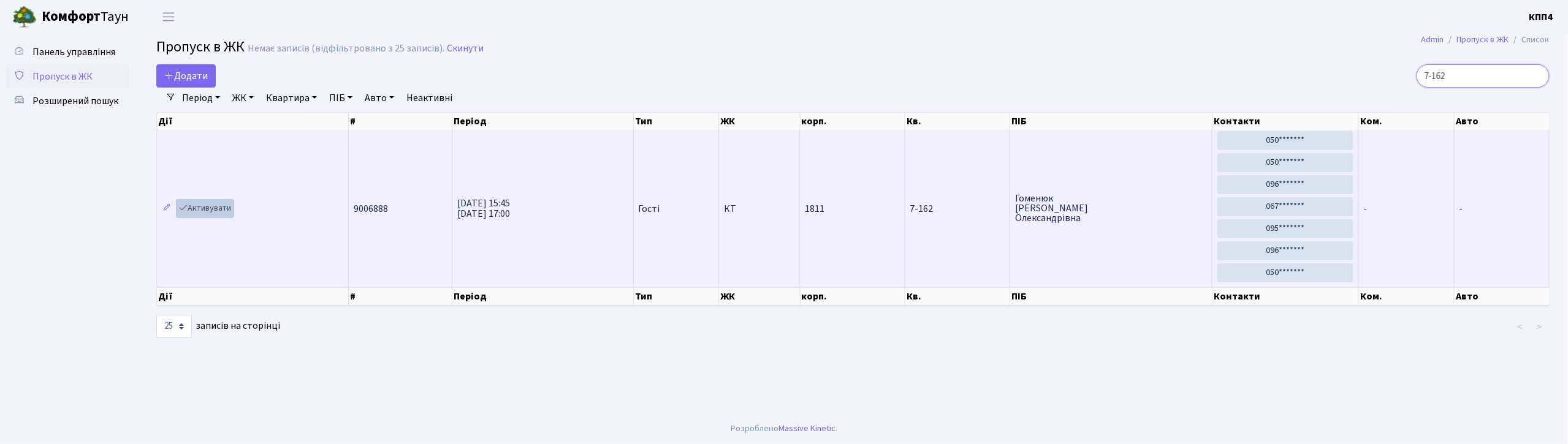
type input "7-162"
click at [217, 205] on link "Активувати" at bounding box center [205, 209] width 58 height 19
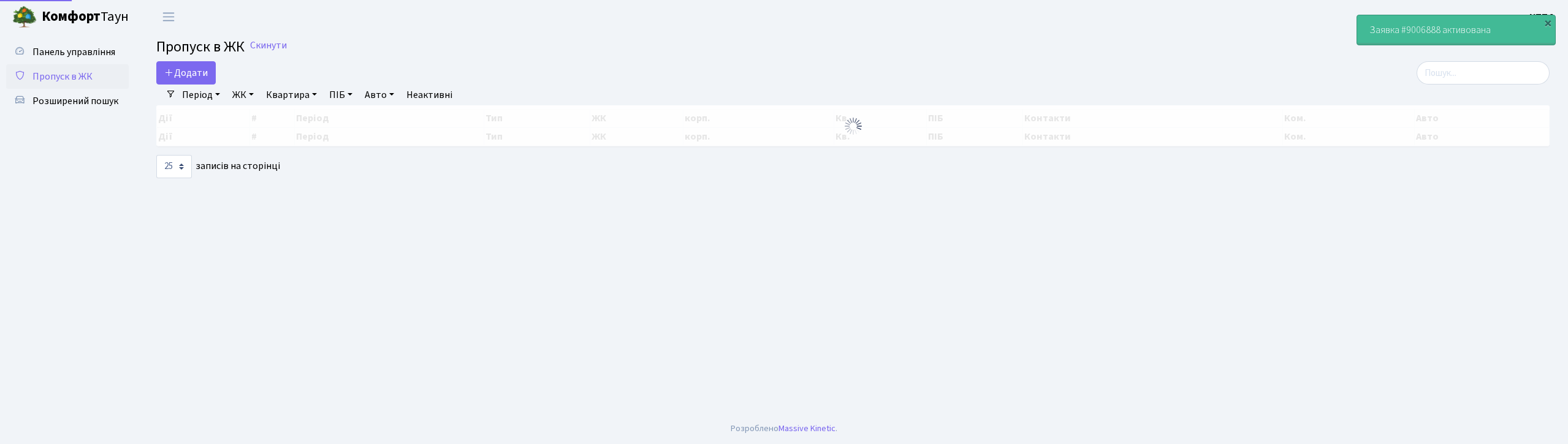
select select "25"
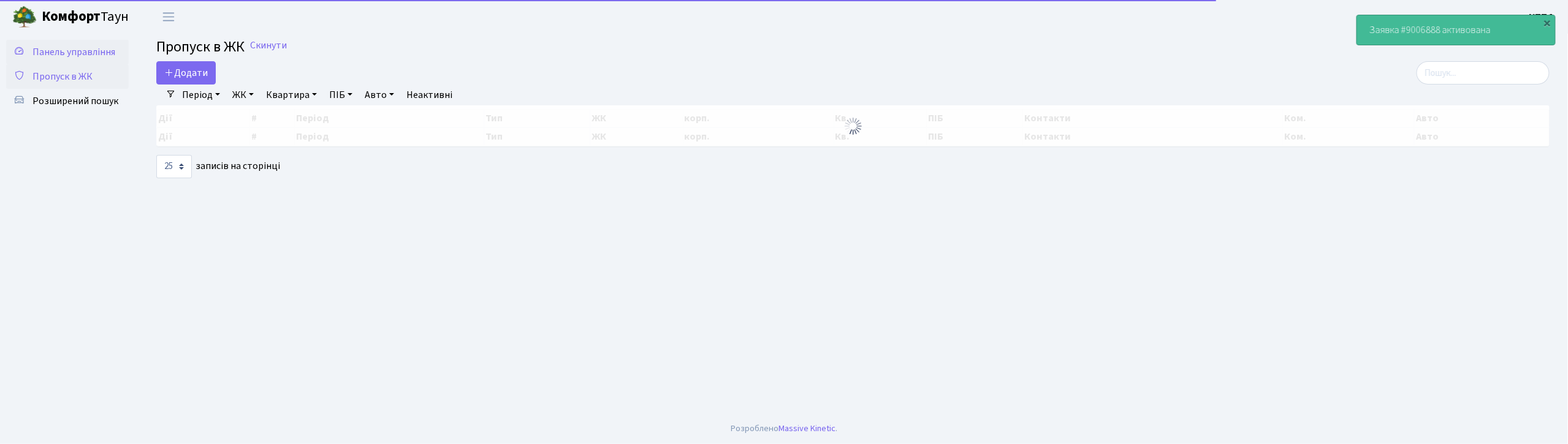
click at [87, 58] on span "Панель управління" at bounding box center [74, 52] width 83 height 13
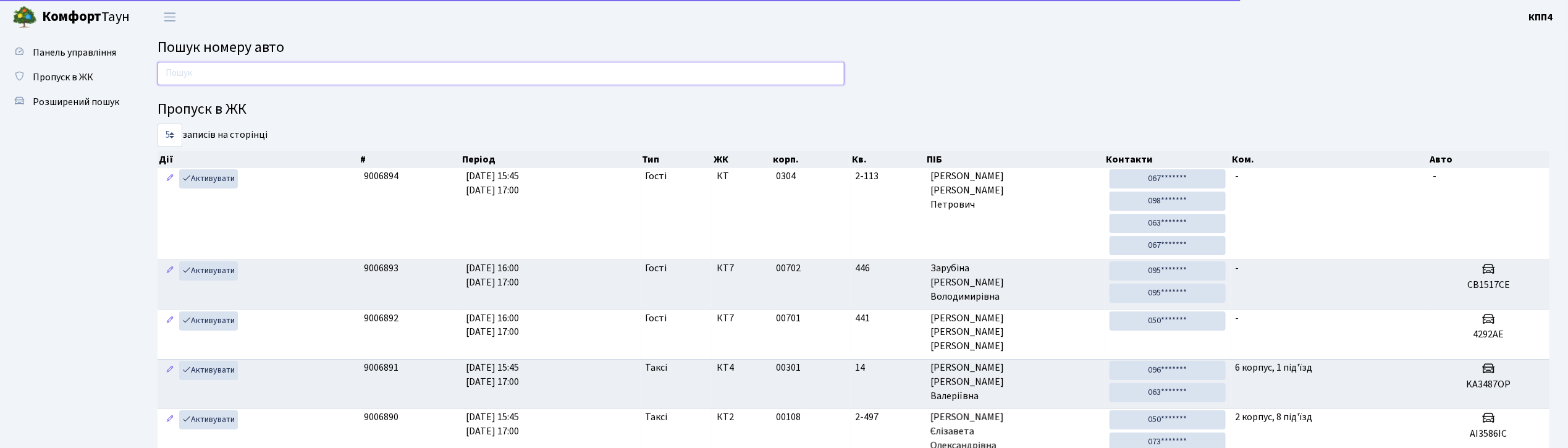
drag, startPoint x: 0, startPoint y: 0, endPoint x: 239, endPoint y: 75, distance: 250.5
click at [239, 75] on input "text" at bounding box center [501, 74] width 687 height 24
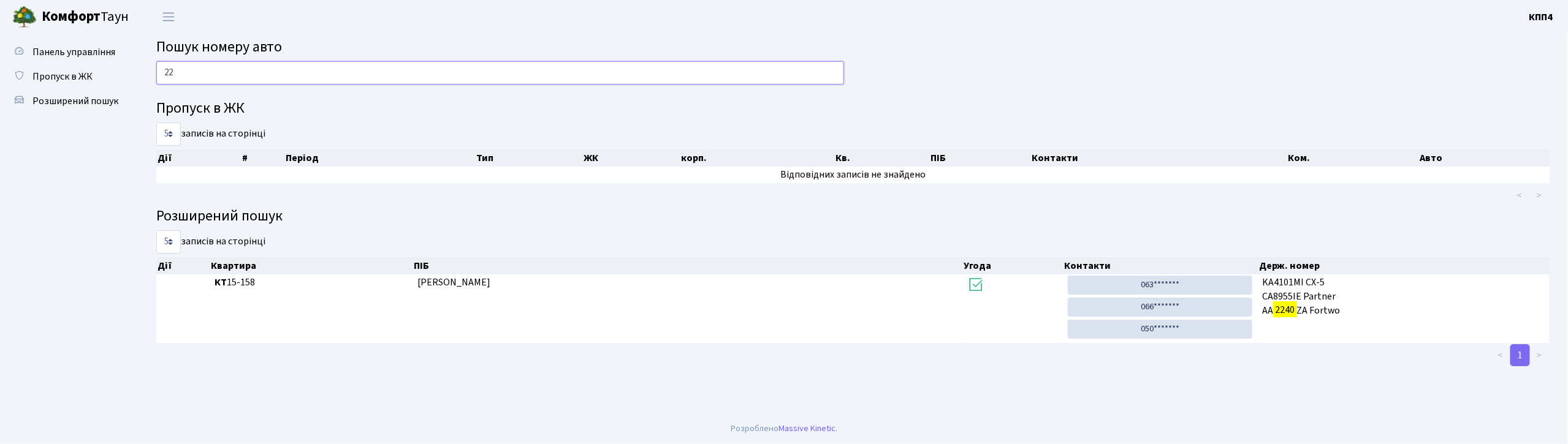
type input "2"
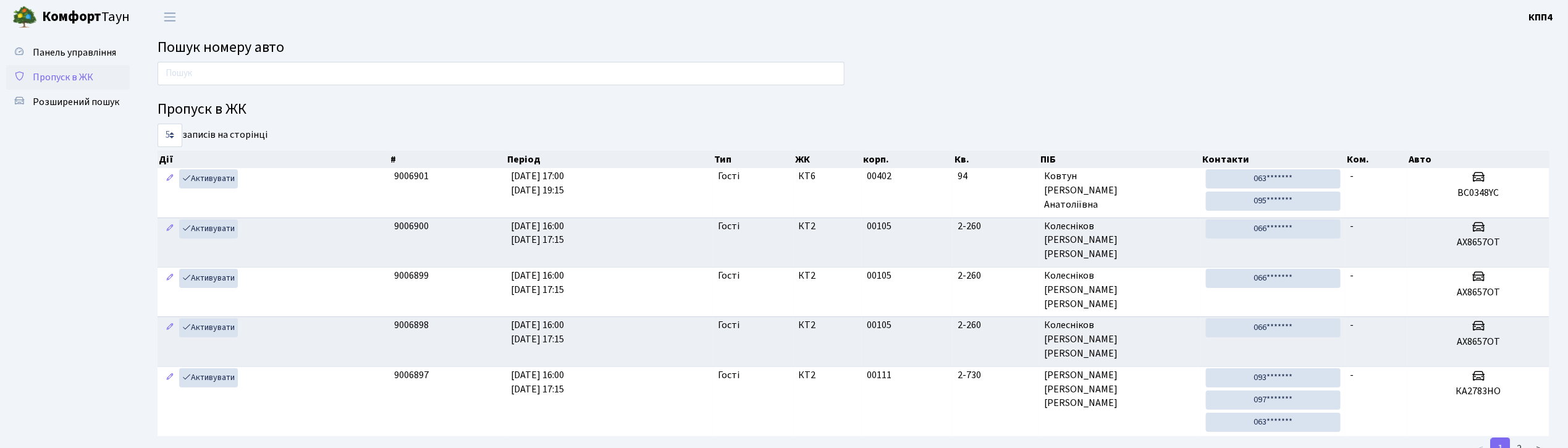
click at [62, 72] on span "Пропуск в ЖК" at bounding box center [63, 77] width 61 height 14
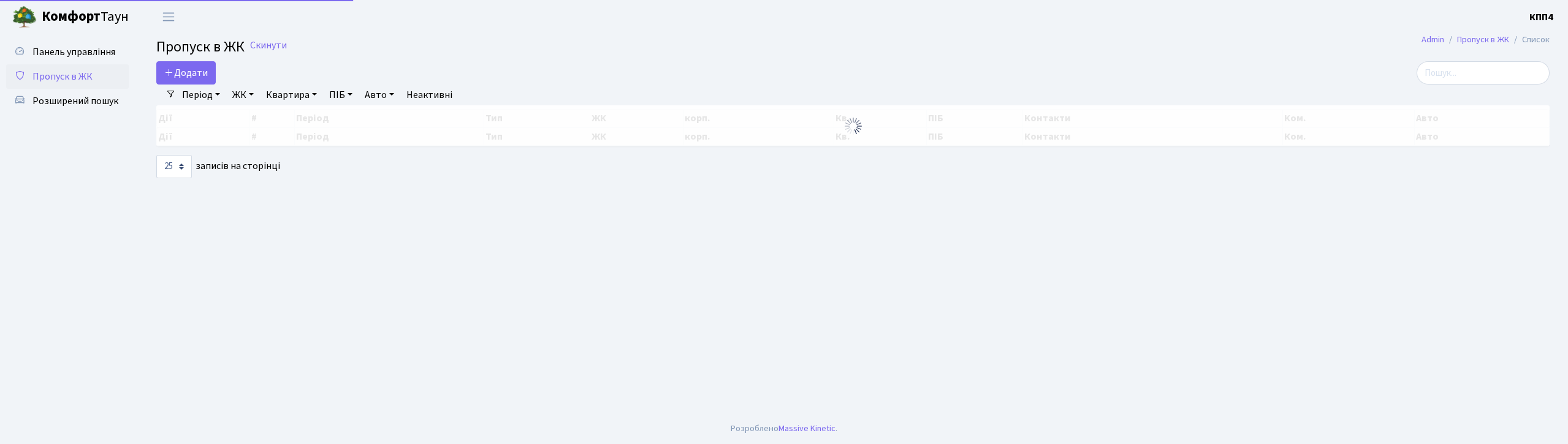
select select "25"
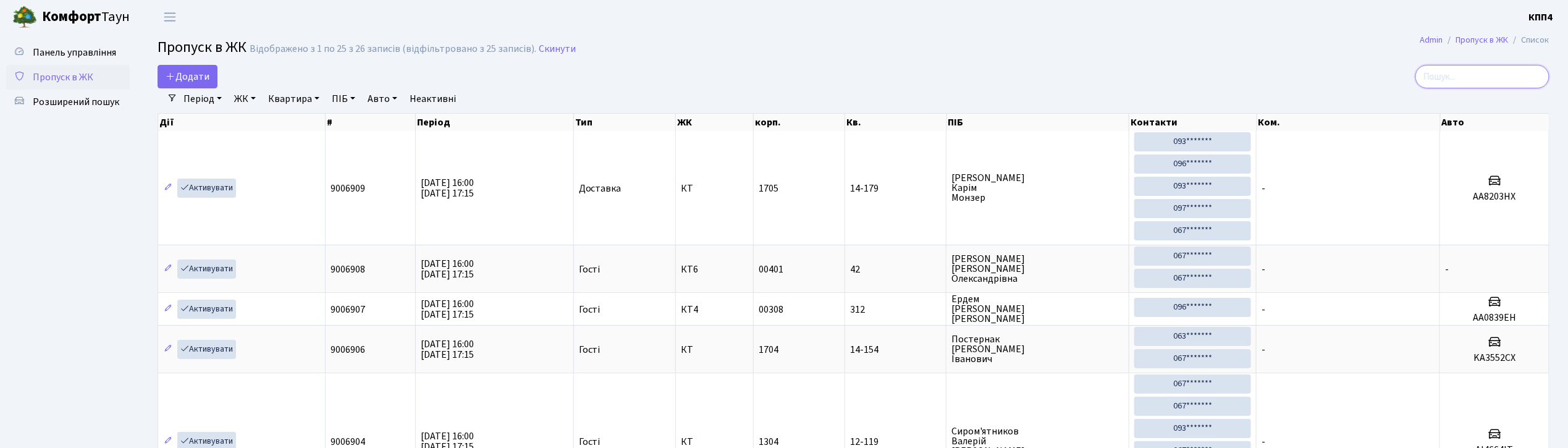
click at [1476, 75] on input "search" at bounding box center [1482, 77] width 134 height 24
click at [69, 55] on span "Панель управління" at bounding box center [74, 53] width 84 height 14
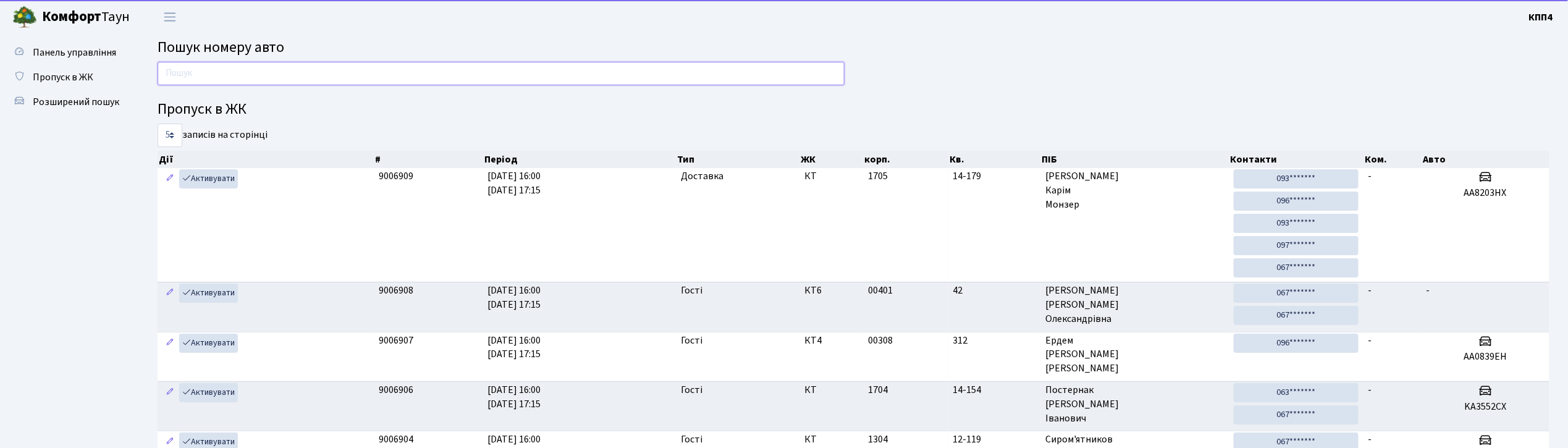
click at [202, 71] on input "text" at bounding box center [501, 74] width 687 height 24
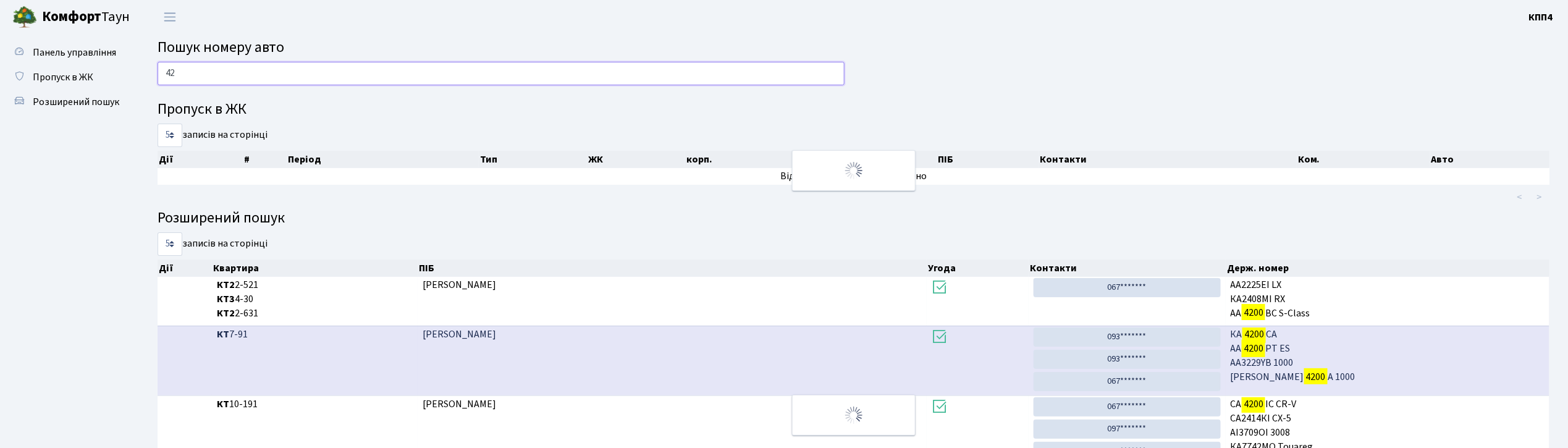
type input "4"
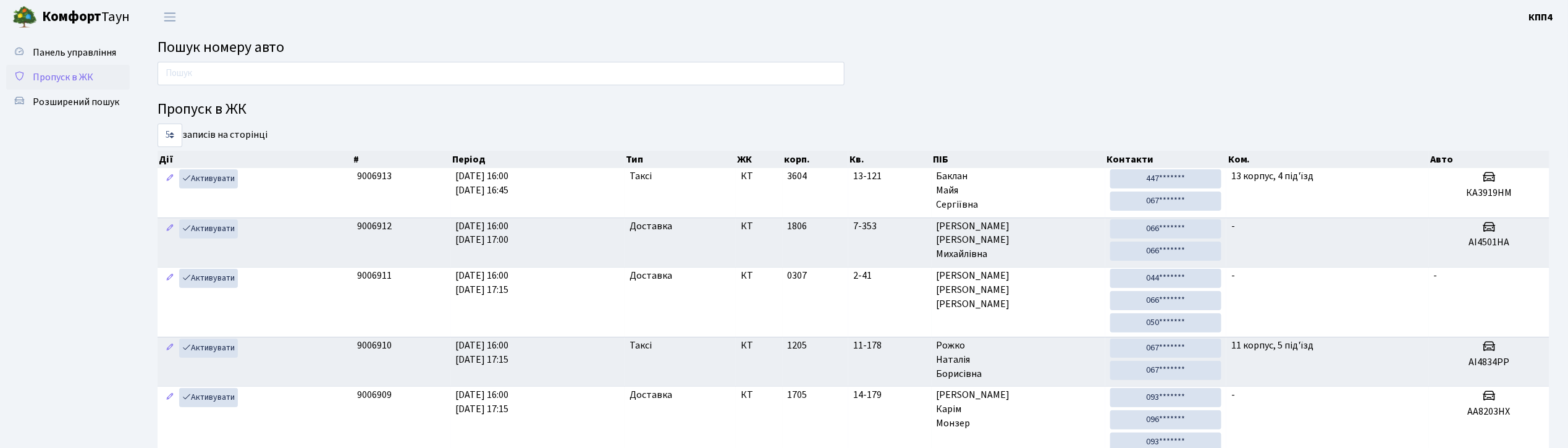
click at [56, 75] on span "Пропуск в ЖК" at bounding box center [63, 77] width 61 height 14
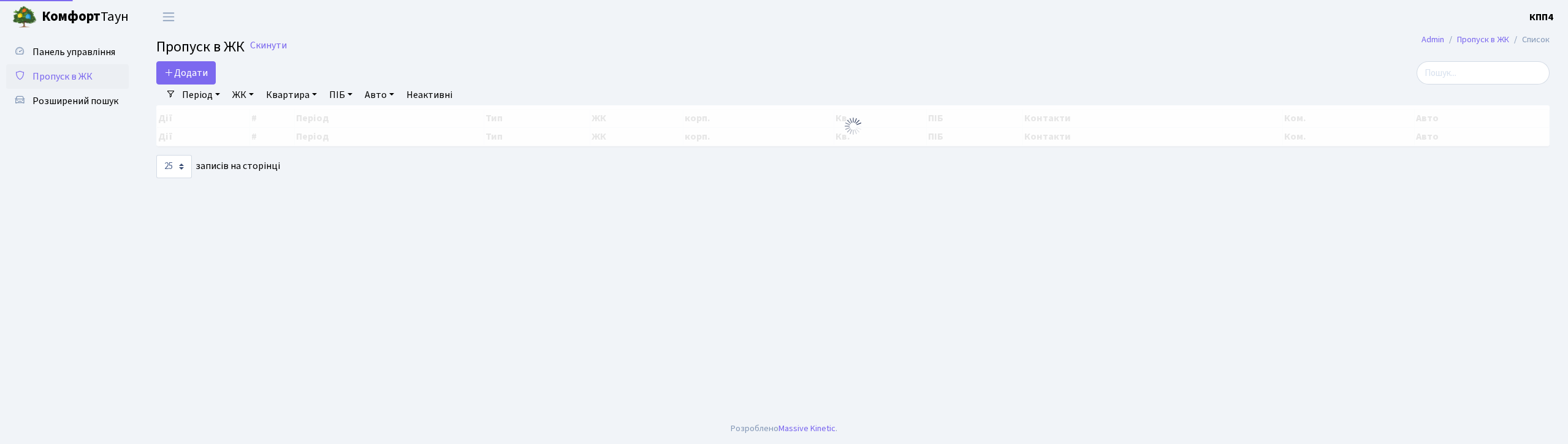
select select "25"
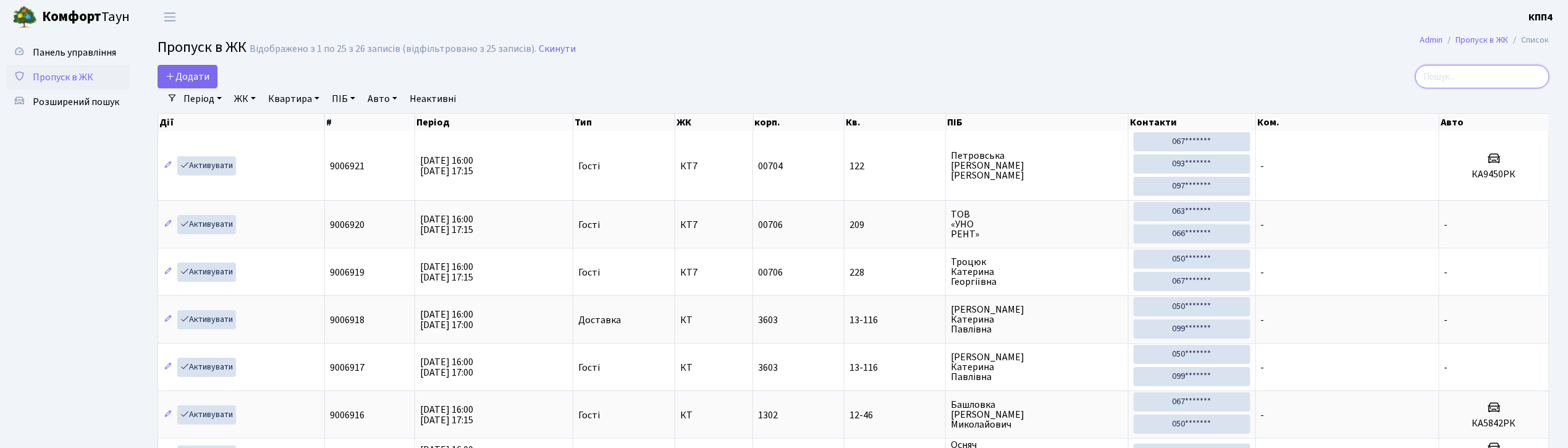
click at [1502, 85] on input "search" at bounding box center [1482, 77] width 134 height 24
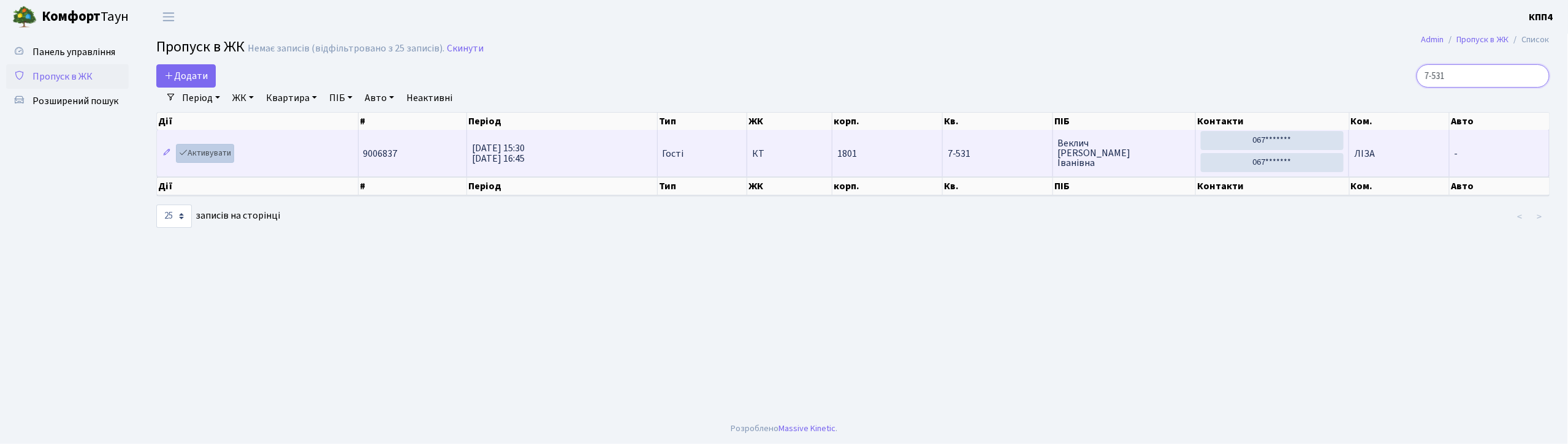
type input "7-531"
click at [221, 162] on link "Активувати" at bounding box center [205, 153] width 58 height 19
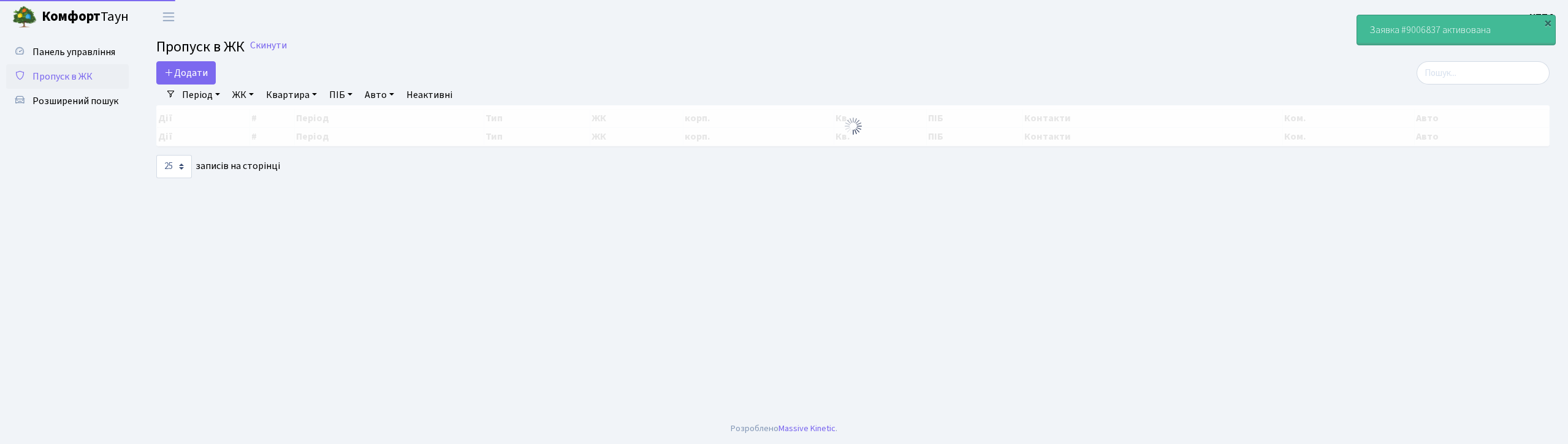
select select "25"
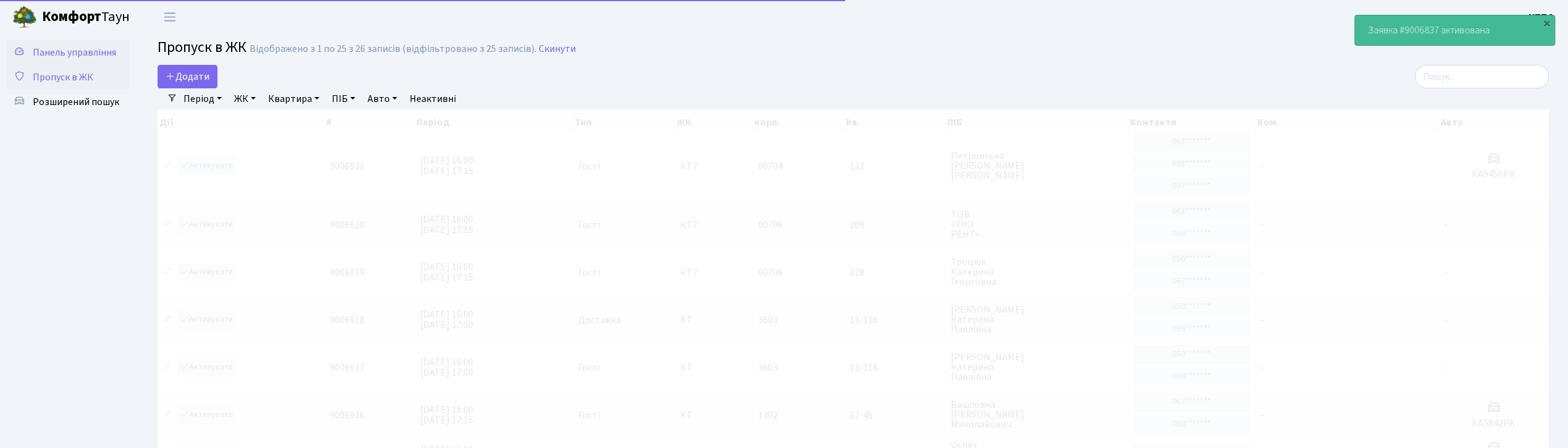
click at [87, 56] on span "Панель управління" at bounding box center [74, 53] width 84 height 14
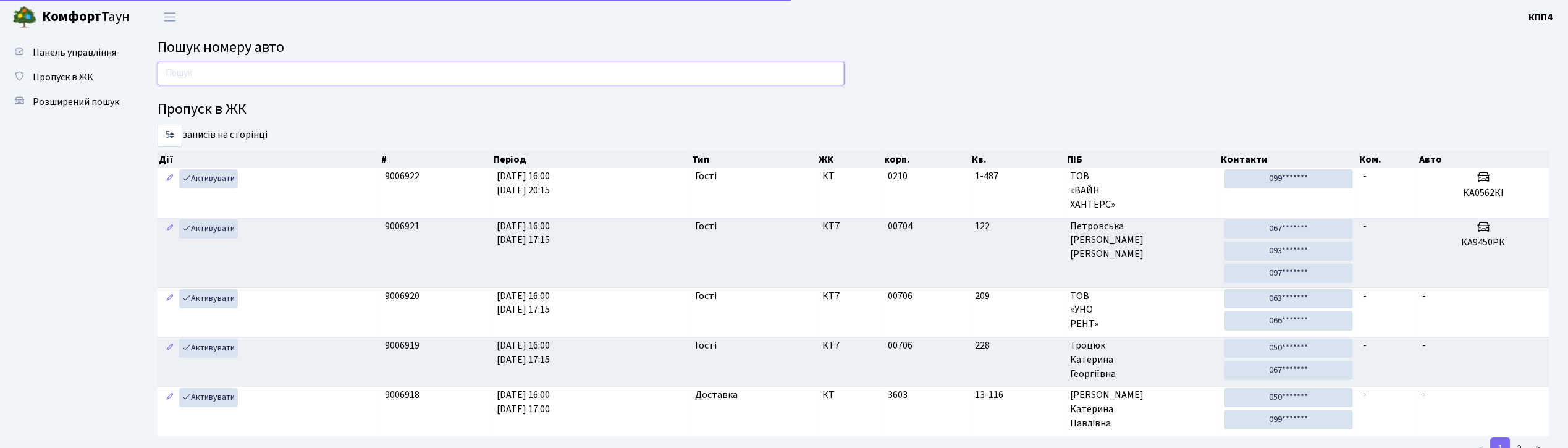
click at [225, 75] on input "text" at bounding box center [501, 74] width 687 height 24
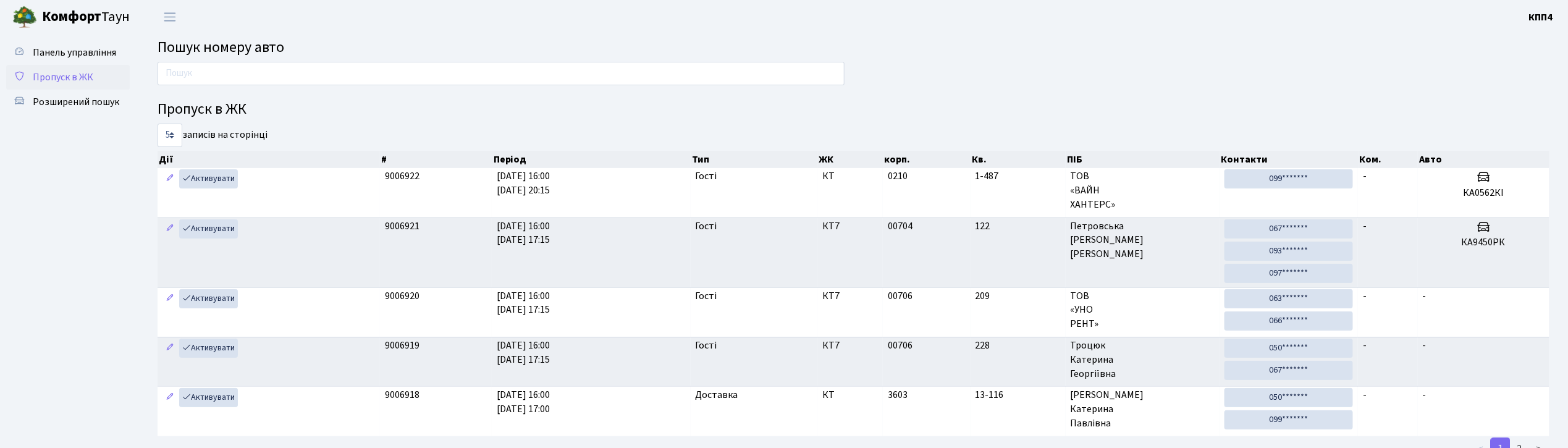
click at [92, 77] on span "Пропуск в ЖК" at bounding box center [63, 77] width 61 height 14
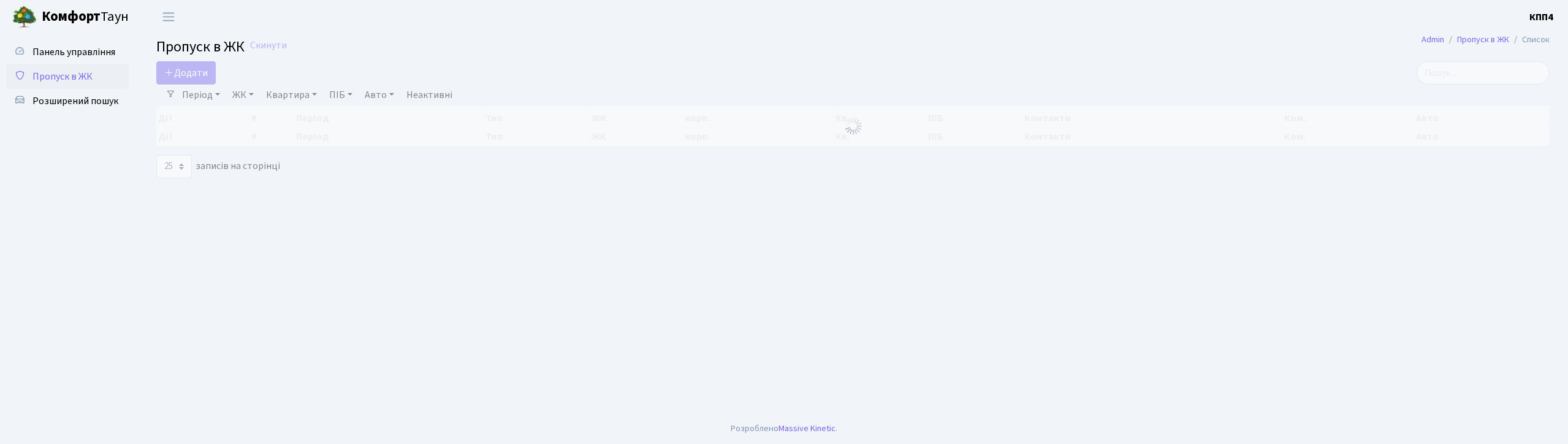
select select "25"
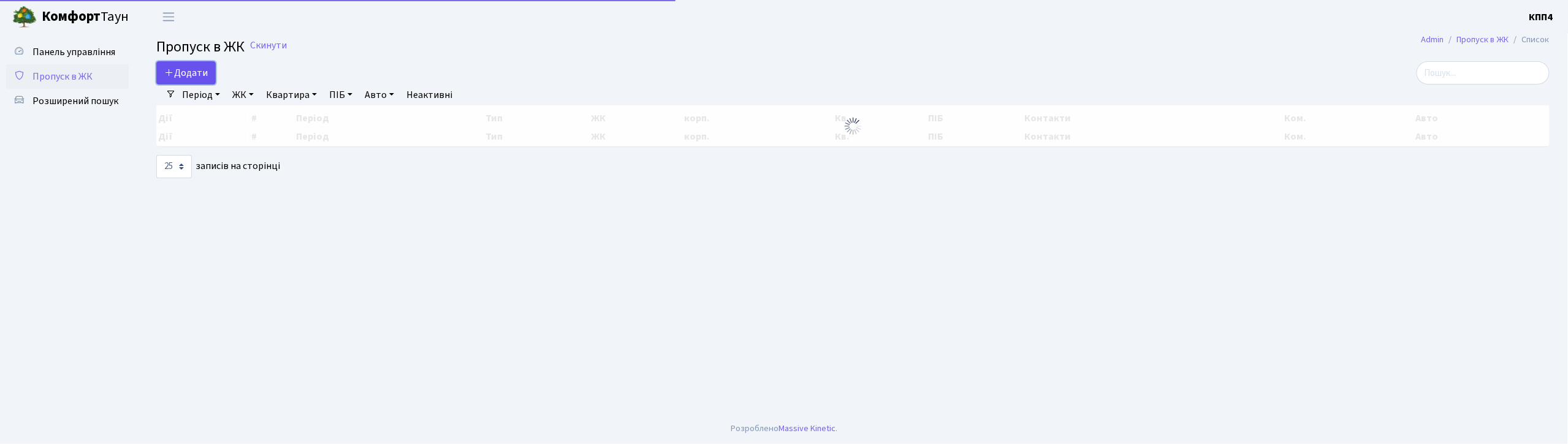
click at [187, 75] on span "Додати" at bounding box center [186, 73] width 44 height 13
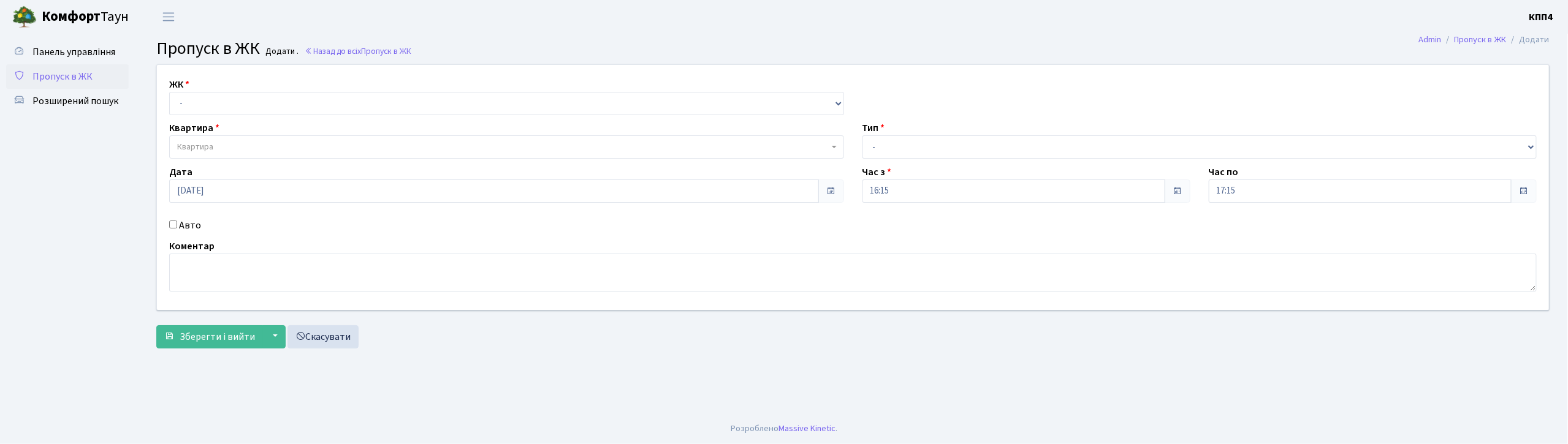
click at [171, 221] on input "Авто" at bounding box center [173, 224] width 8 height 8
checkbox input "true"
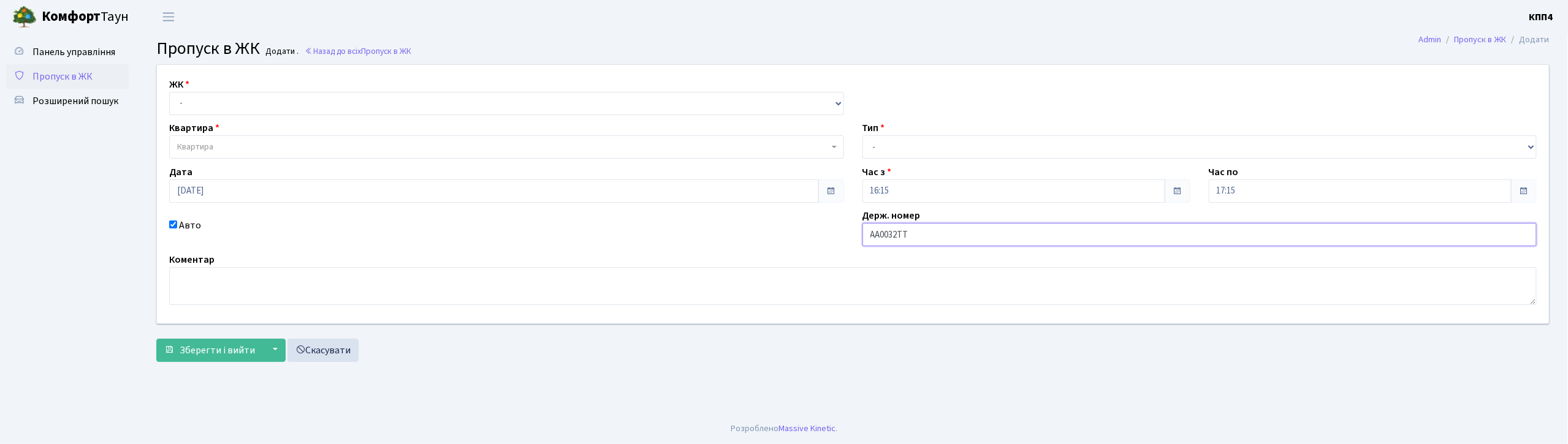
type input "АА0032ТТ"
drag, startPoint x: 224, startPoint y: 102, endPoint x: 224, endPoint y: 109, distance: 7.0
click at [224, 102] on select "- КТ, вул. Регенераторна, 4 КТ2, просп. Соборності, 17 КТ3, вул. Березнева, 16 …" at bounding box center [507, 104] width 675 height 23
select select "271"
click at [169, 92] on select "- КТ, вул. Регенераторна, 4 КТ2, просп. Соборності, 17 КТ3, вул. Березнева, 16 …" at bounding box center [507, 104] width 675 height 23
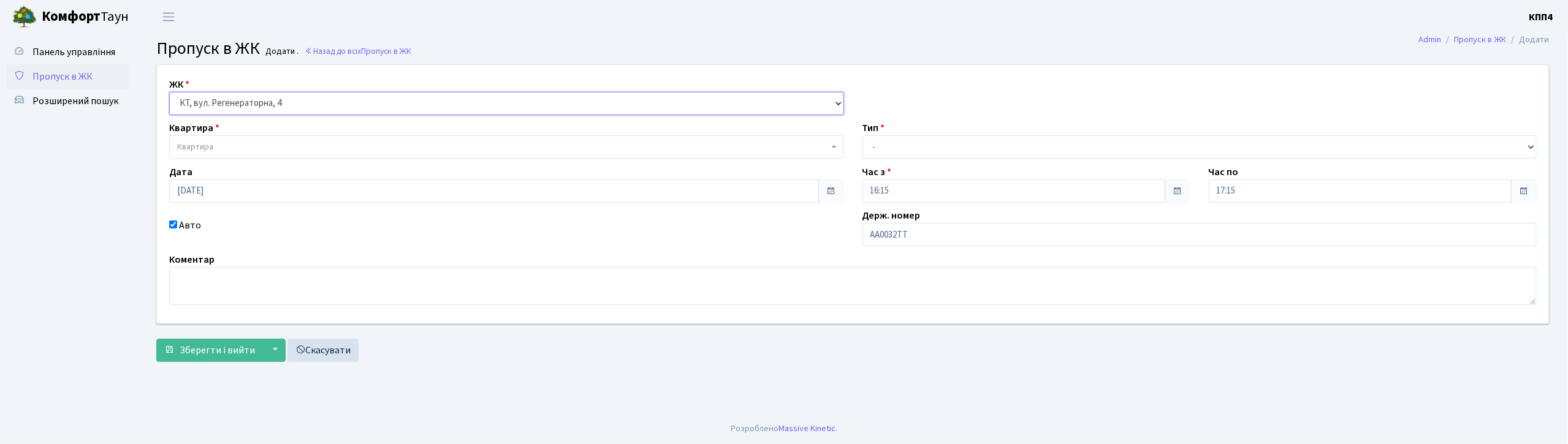
select select
click at [226, 145] on span "Квартира" at bounding box center [503, 147] width 652 height 12
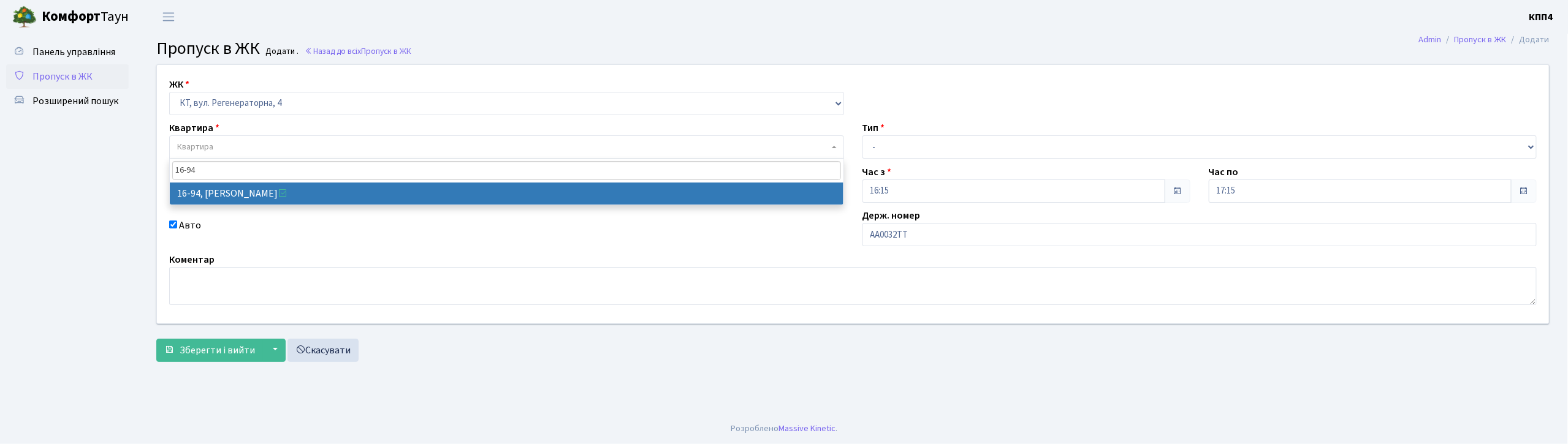
type input "16-94"
select select "8655"
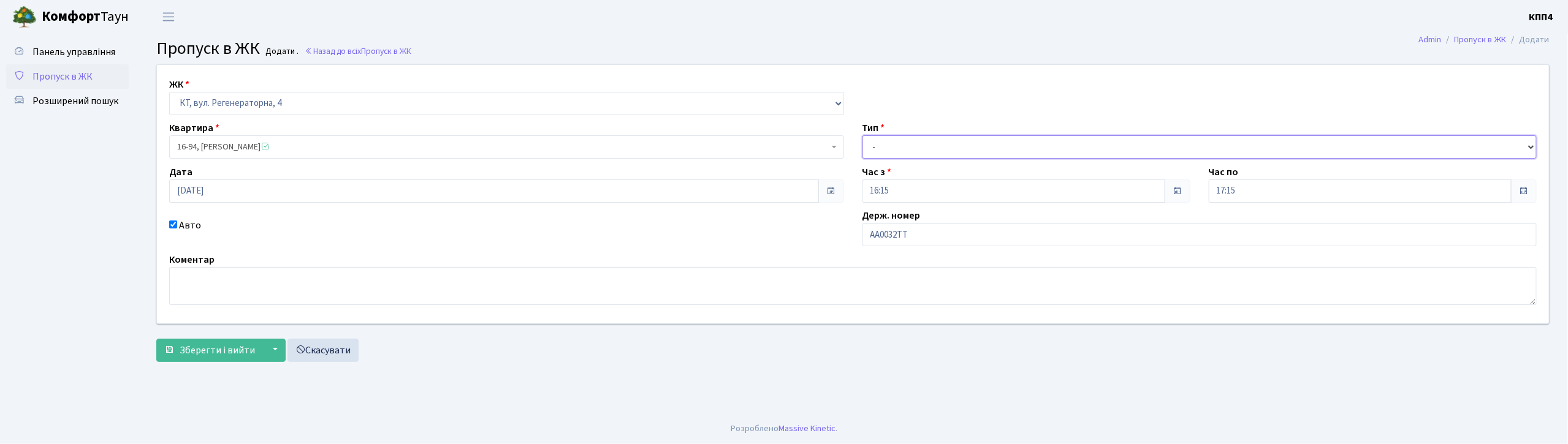
click at [908, 150] on select "- Доставка Таксі Гості Сервіс" at bounding box center [1200, 147] width 675 height 23
select select "2"
click at [862, 136] on select "- Доставка Таксі Гості Сервіс" at bounding box center [1200, 147] width 675 height 23
click at [247, 351] on span "Зберегти і вийти" at bounding box center [217, 350] width 75 height 13
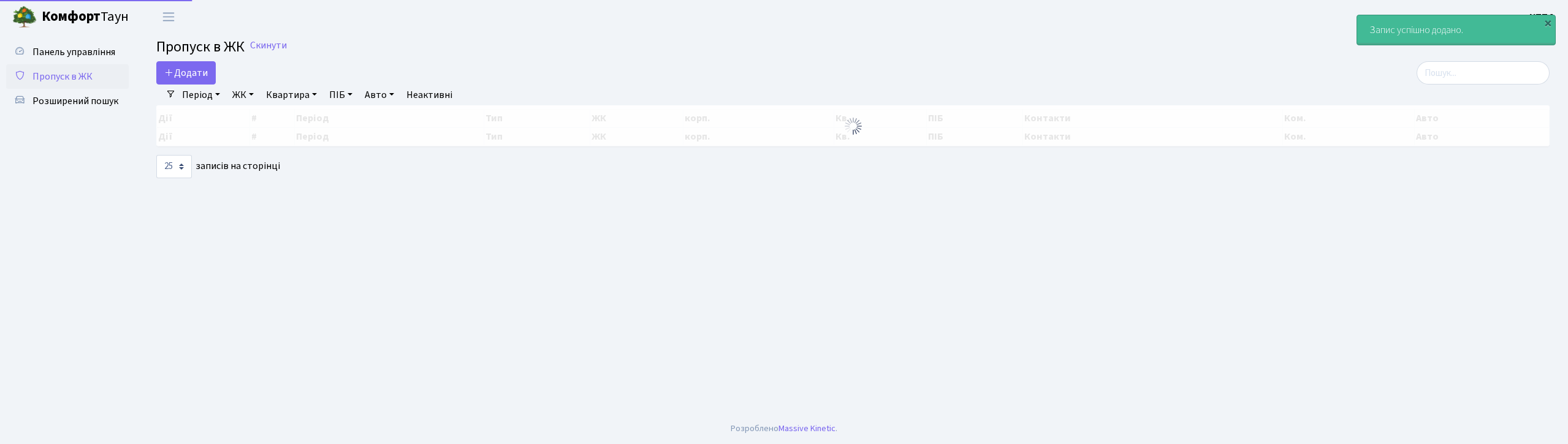
select select "25"
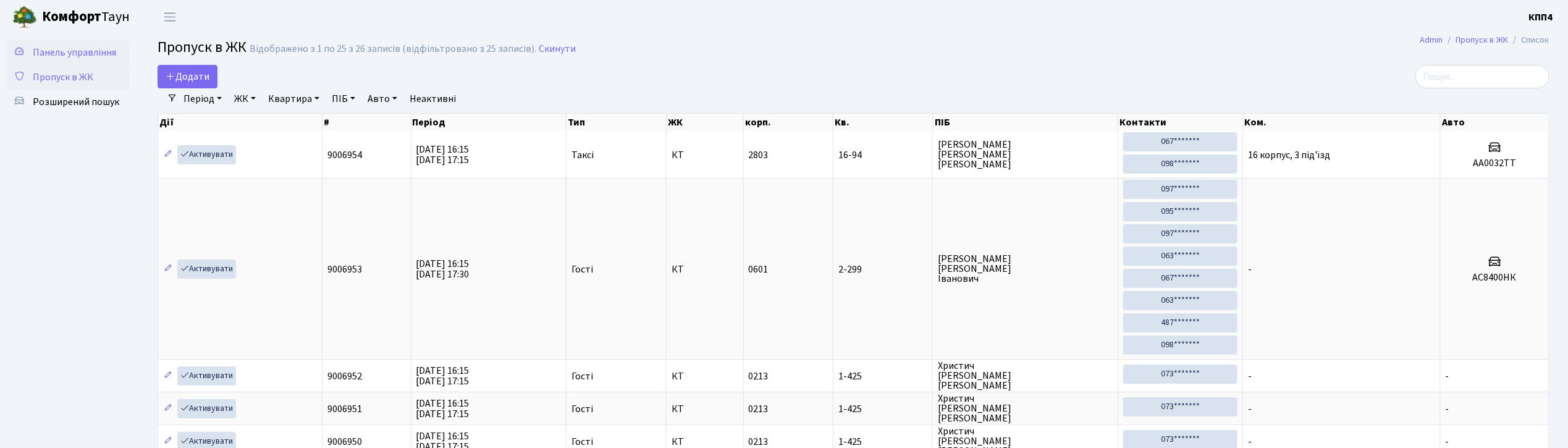
click at [105, 58] on span "Панель управління" at bounding box center [74, 53] width 84 height 14
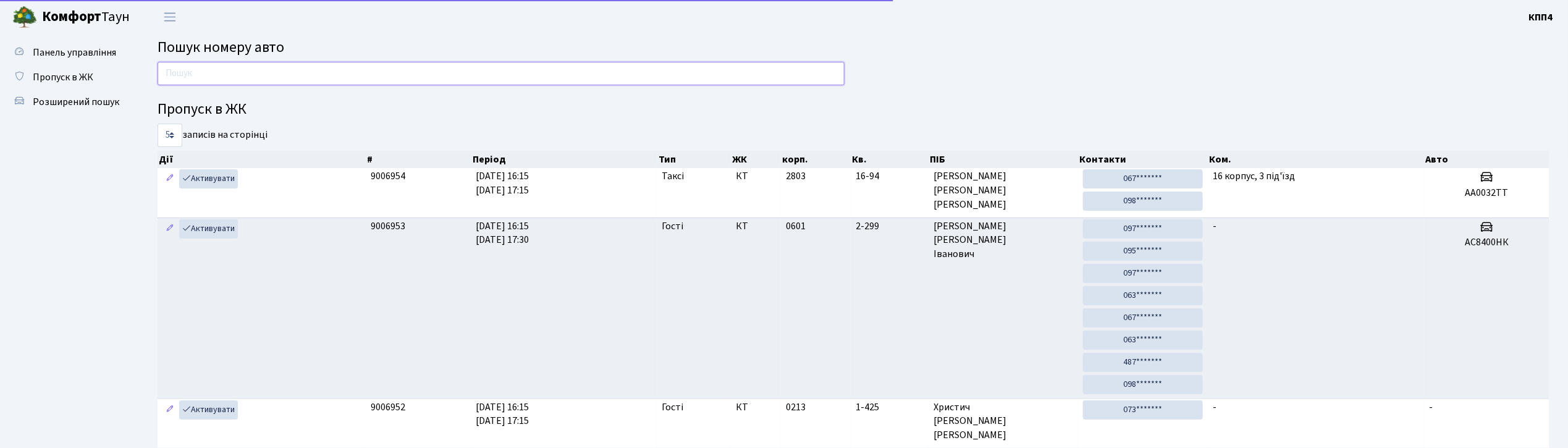
click at [281, 67] on input "text" at bounding box center [501, 74] width 687 height 24
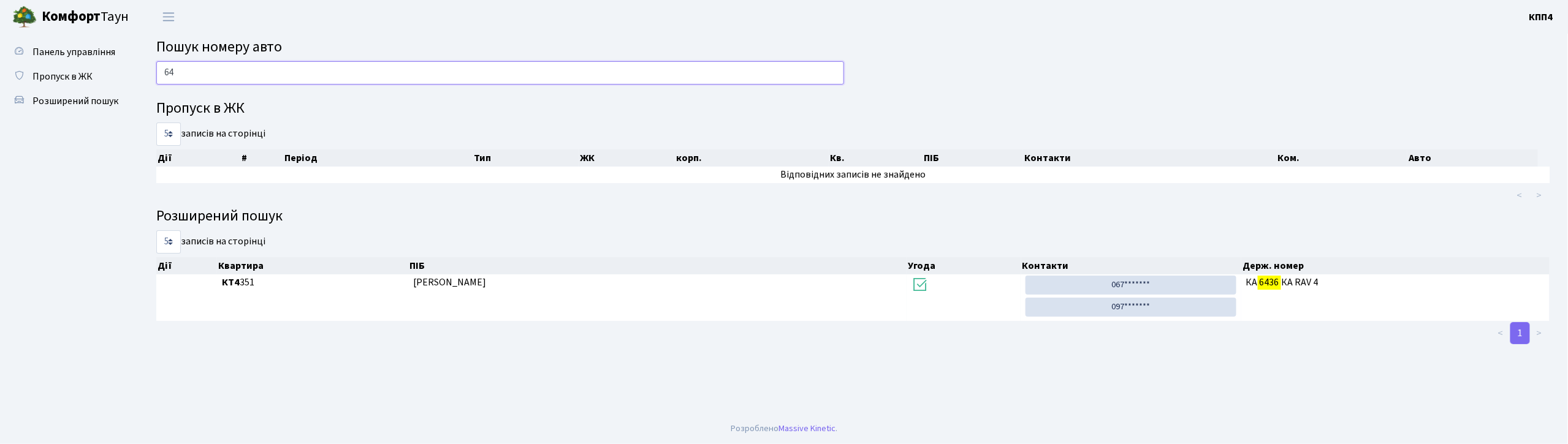
type input "6"
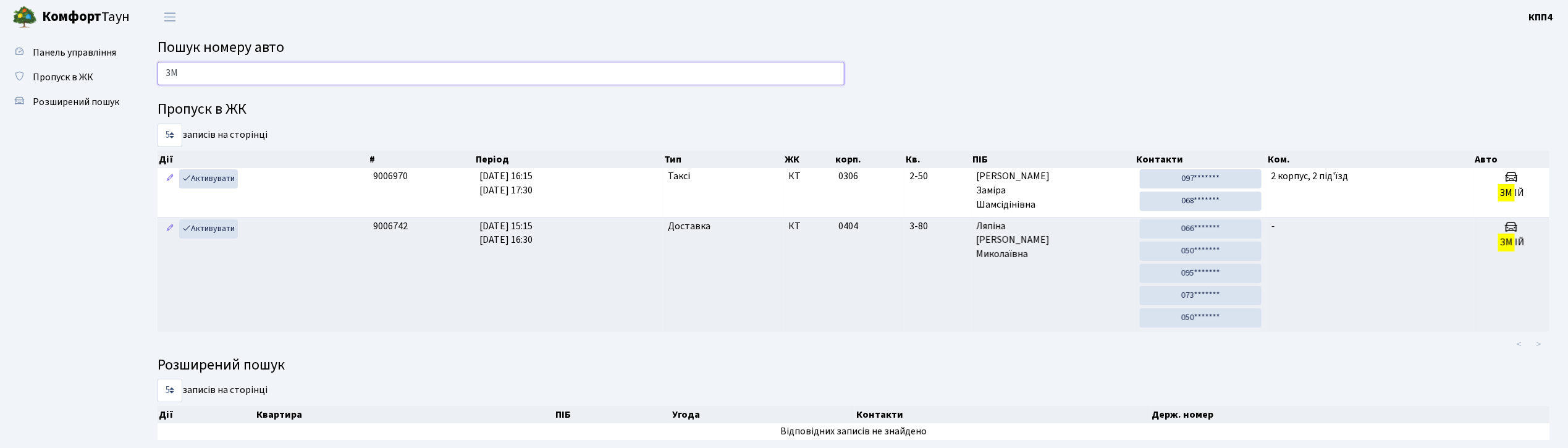
type input "З"
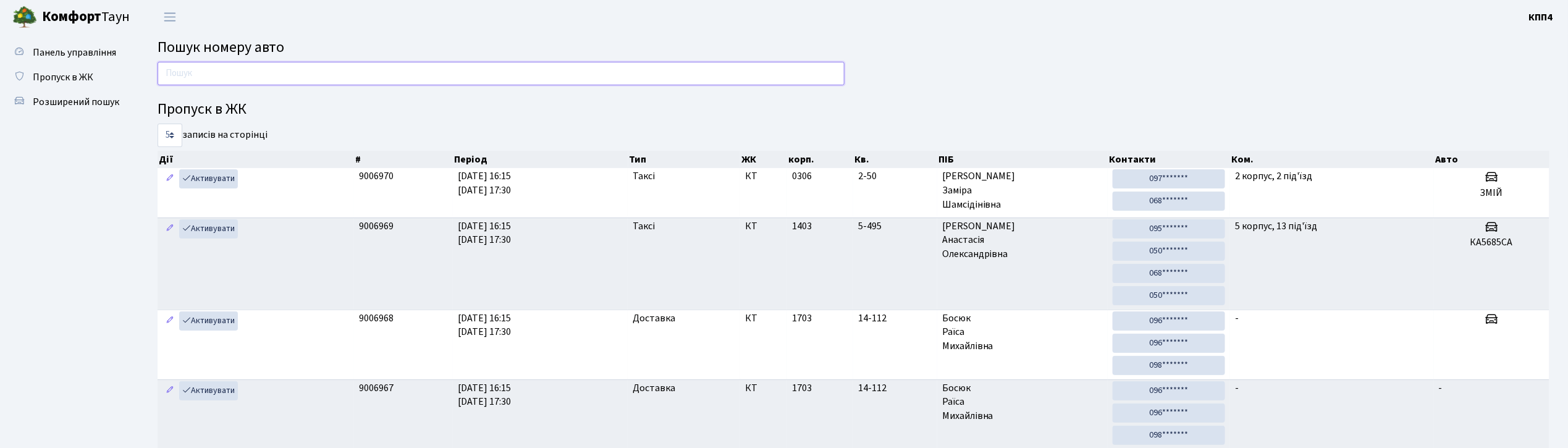
click at [415, 75] on input "text" at bounding box center [501, 74] width 687 height 24
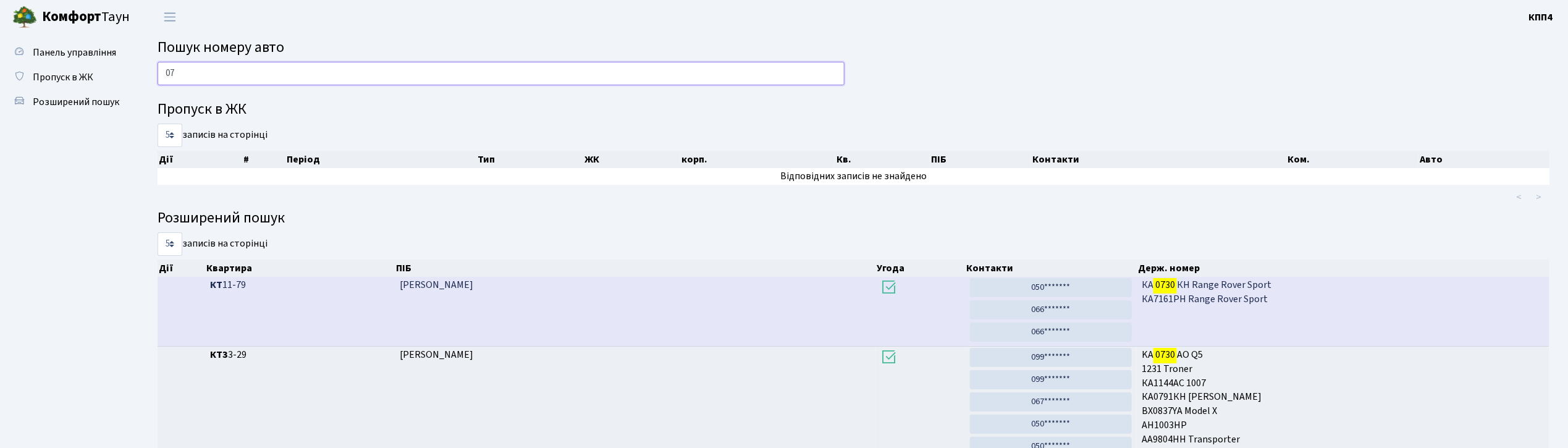
type input "0"
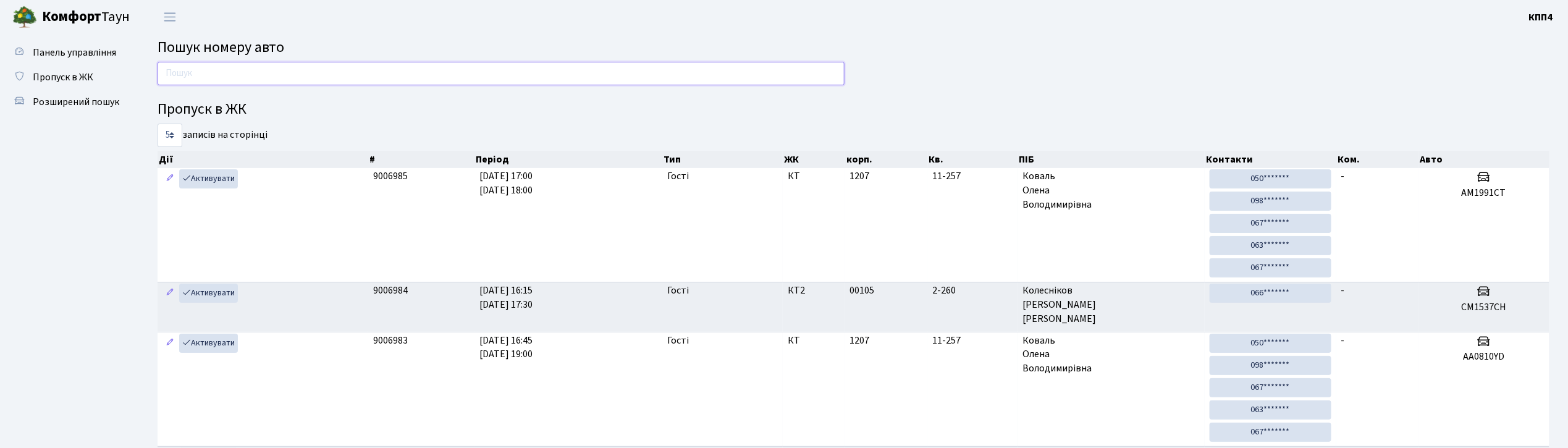
drag, startPoint x: 655, startPoint y: 70, endPoint x: 665, endPoint y: 66, distance: 10.8
click at [658, 69] on input "text" at bounding box center [501, 74] width 687 height 24
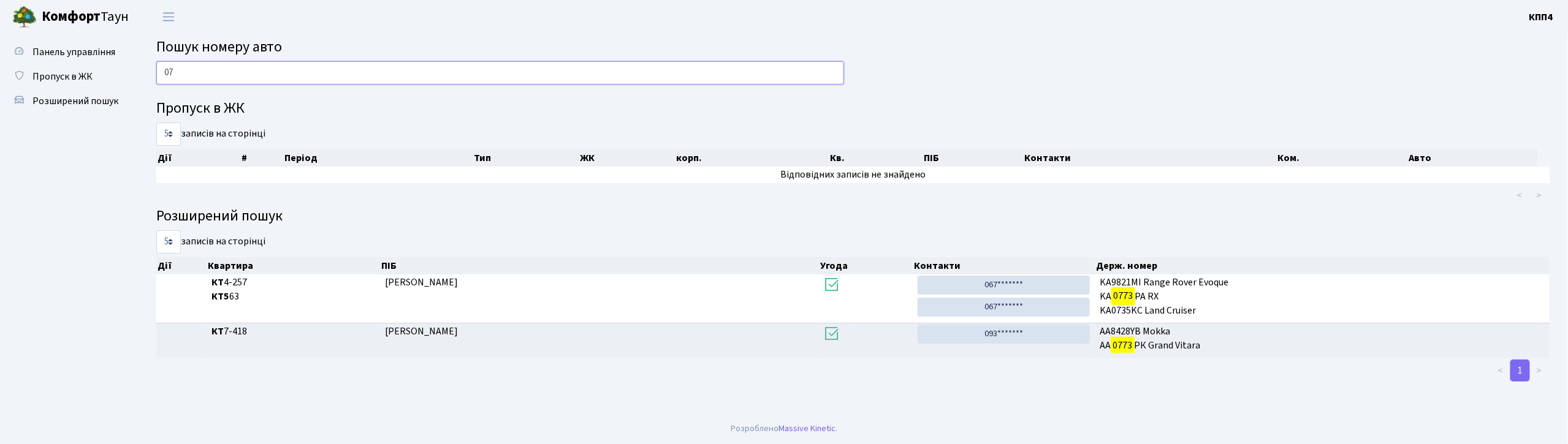
type input "0"
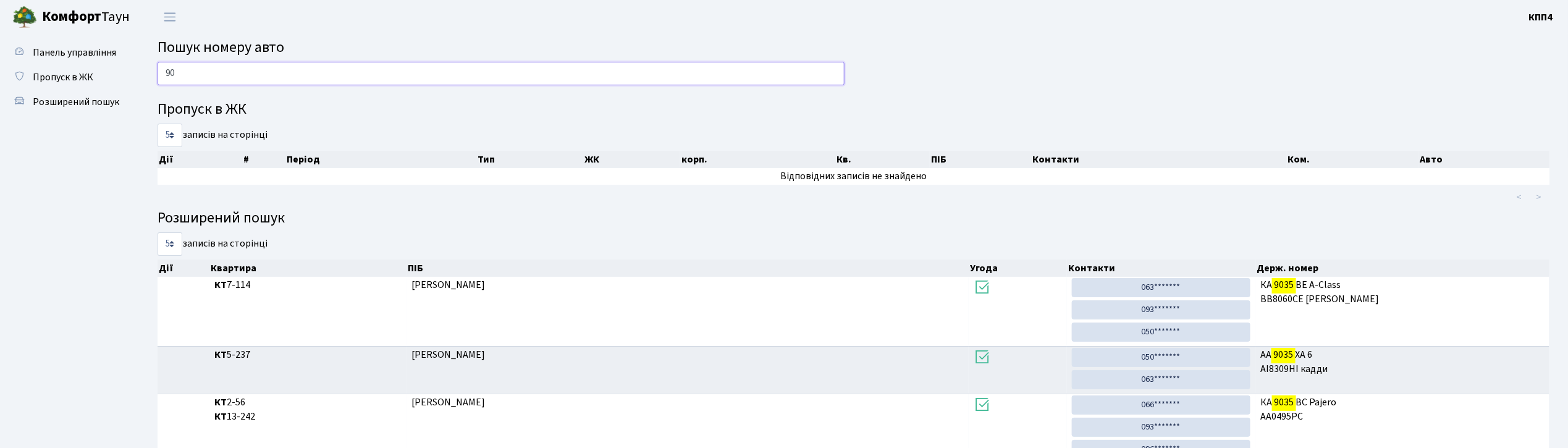
type input "9"
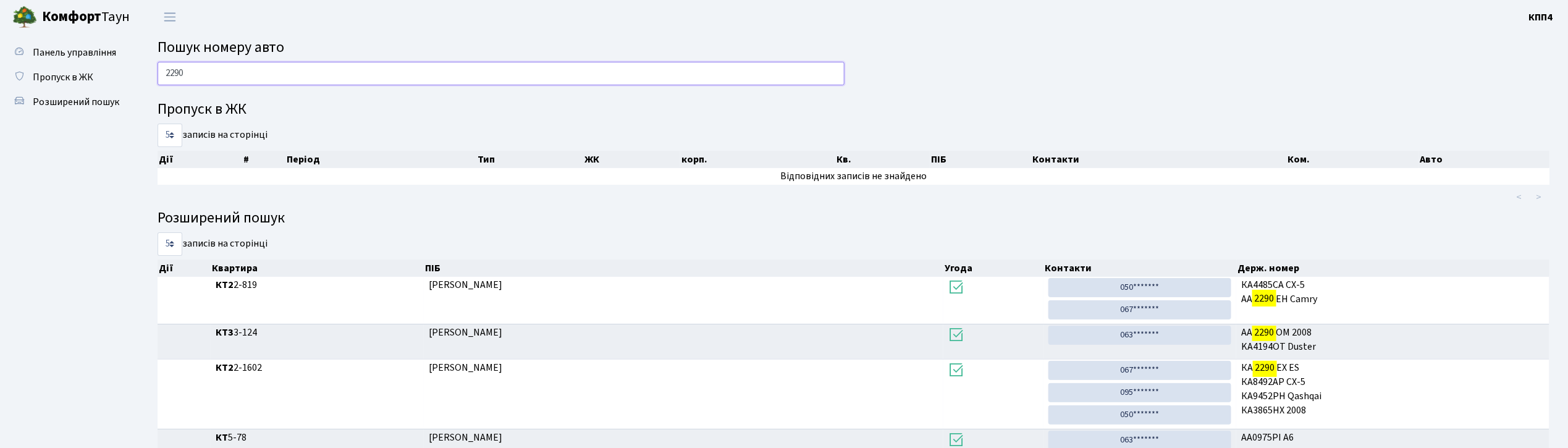
type input "2290"
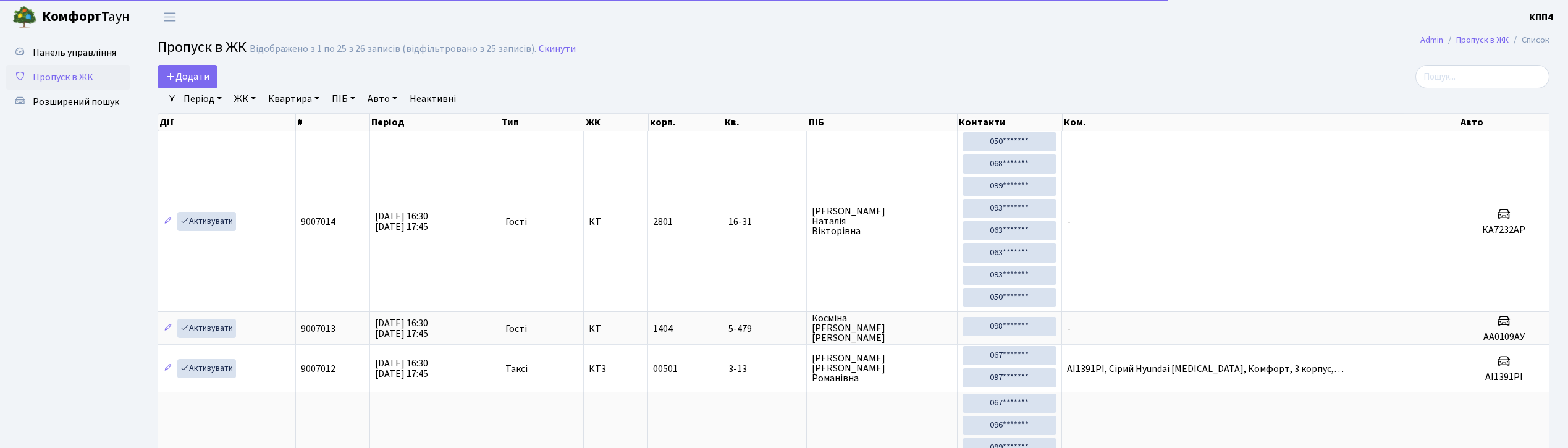
select select "25"
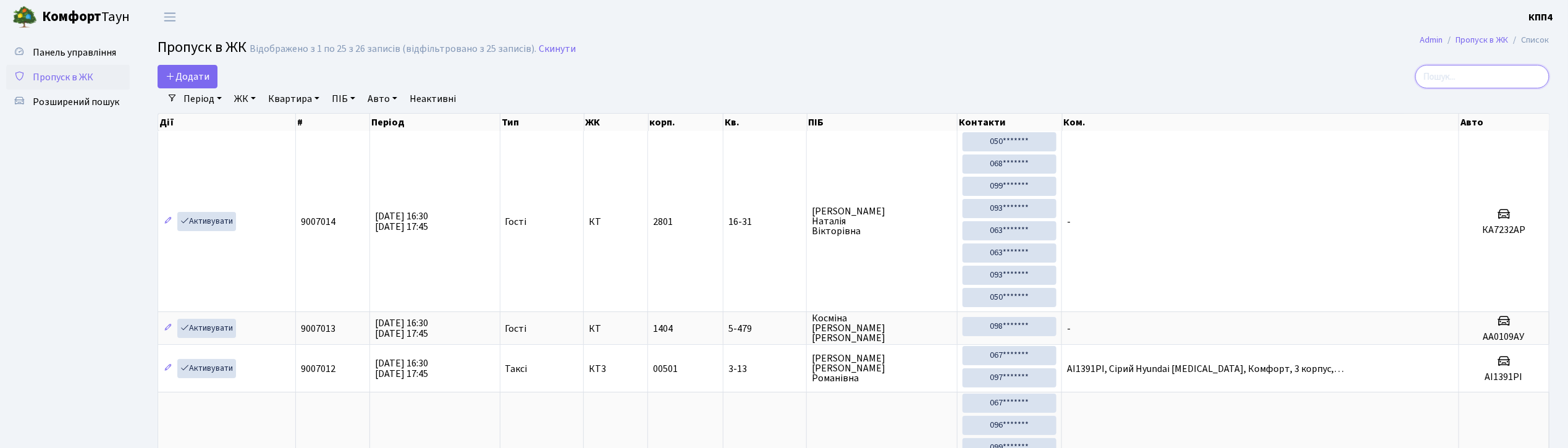
click at [1510, 75] on input "search" at bounding box center [1482, 77] width 134 height 24
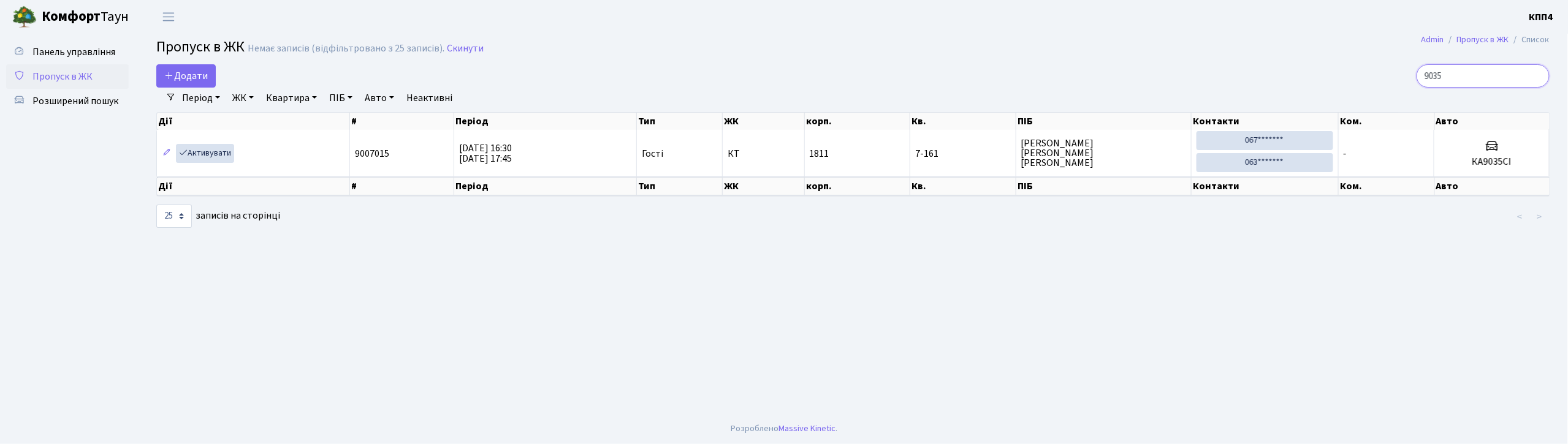
click at [1498, 74] on input "9035" at bounding box center [1483, 76] width 133 height 23
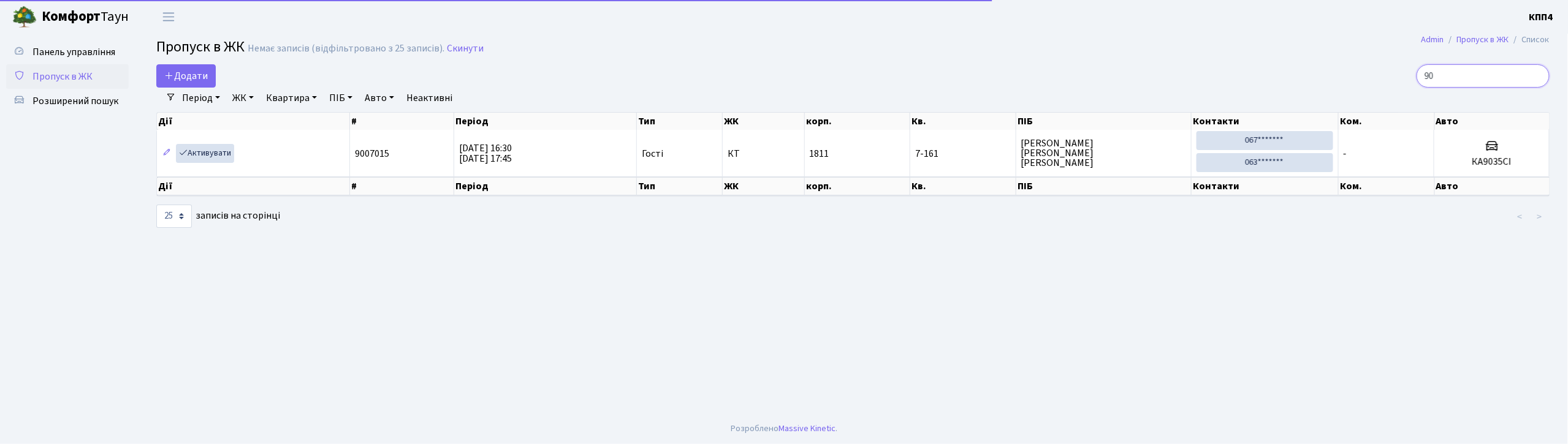
type input "9"
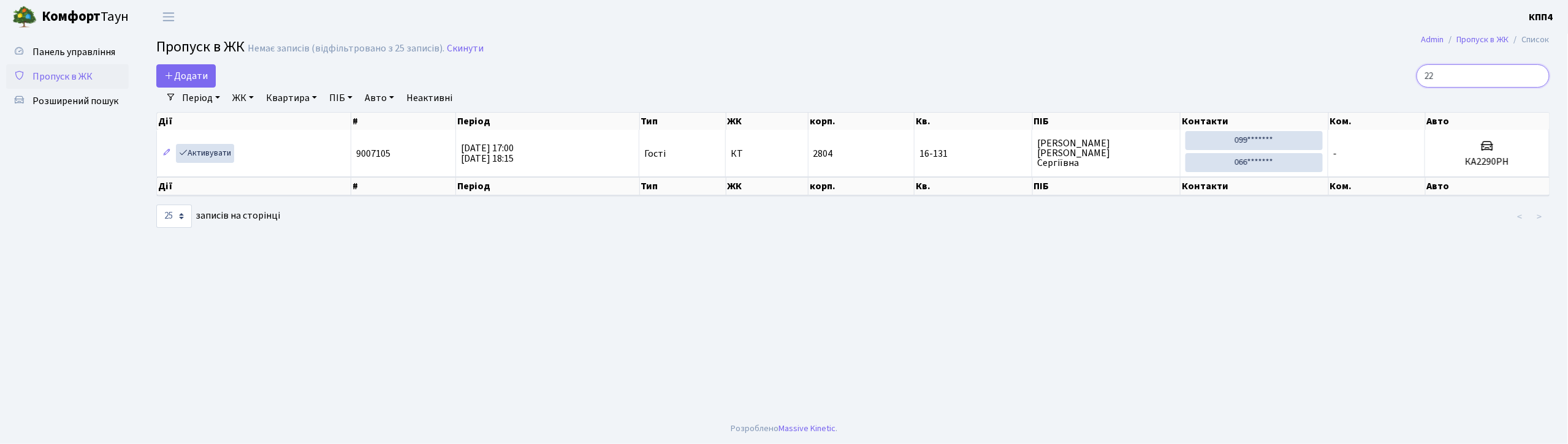
type input "2"
